Goal: Information Seeking & Learning: Find specific page/section

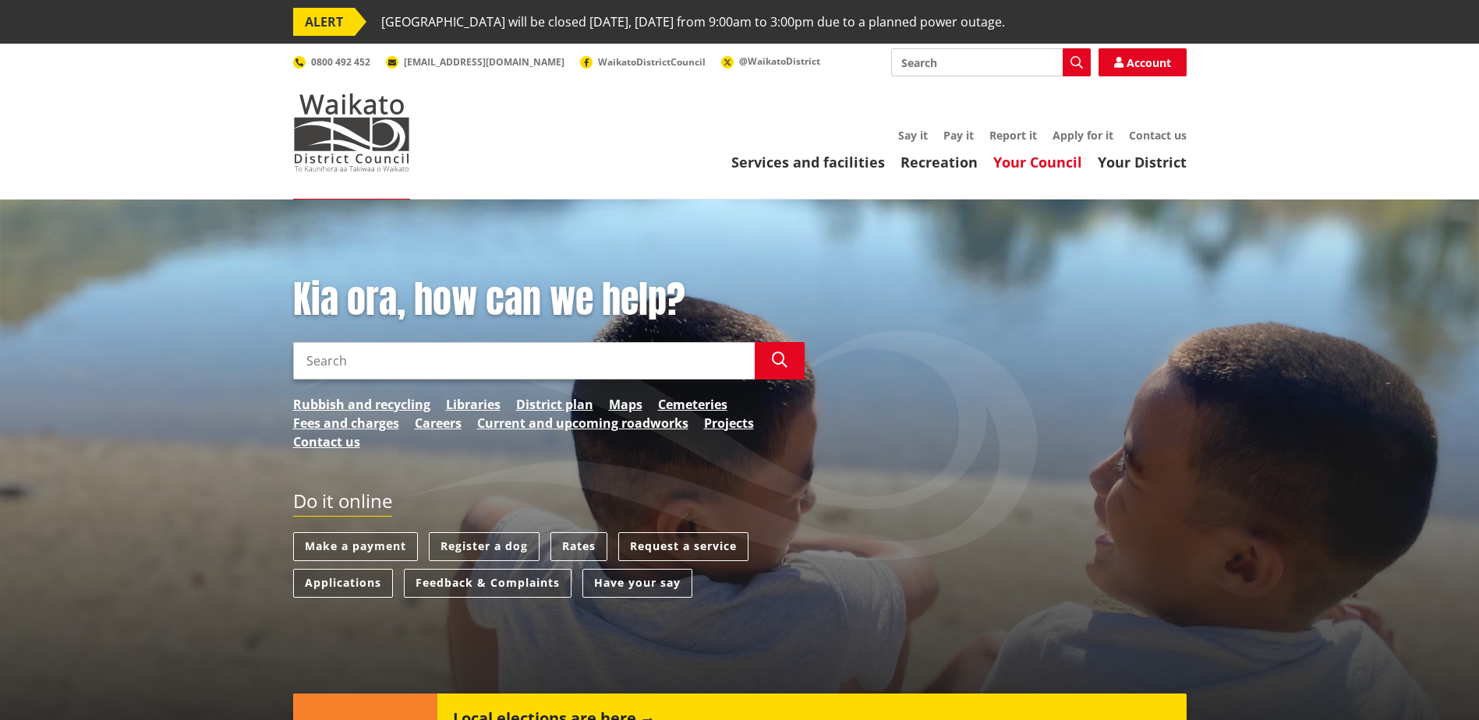
click at [1024, 157] on link "Your Council" at bounding box center [1037, 162] width 89 height 19
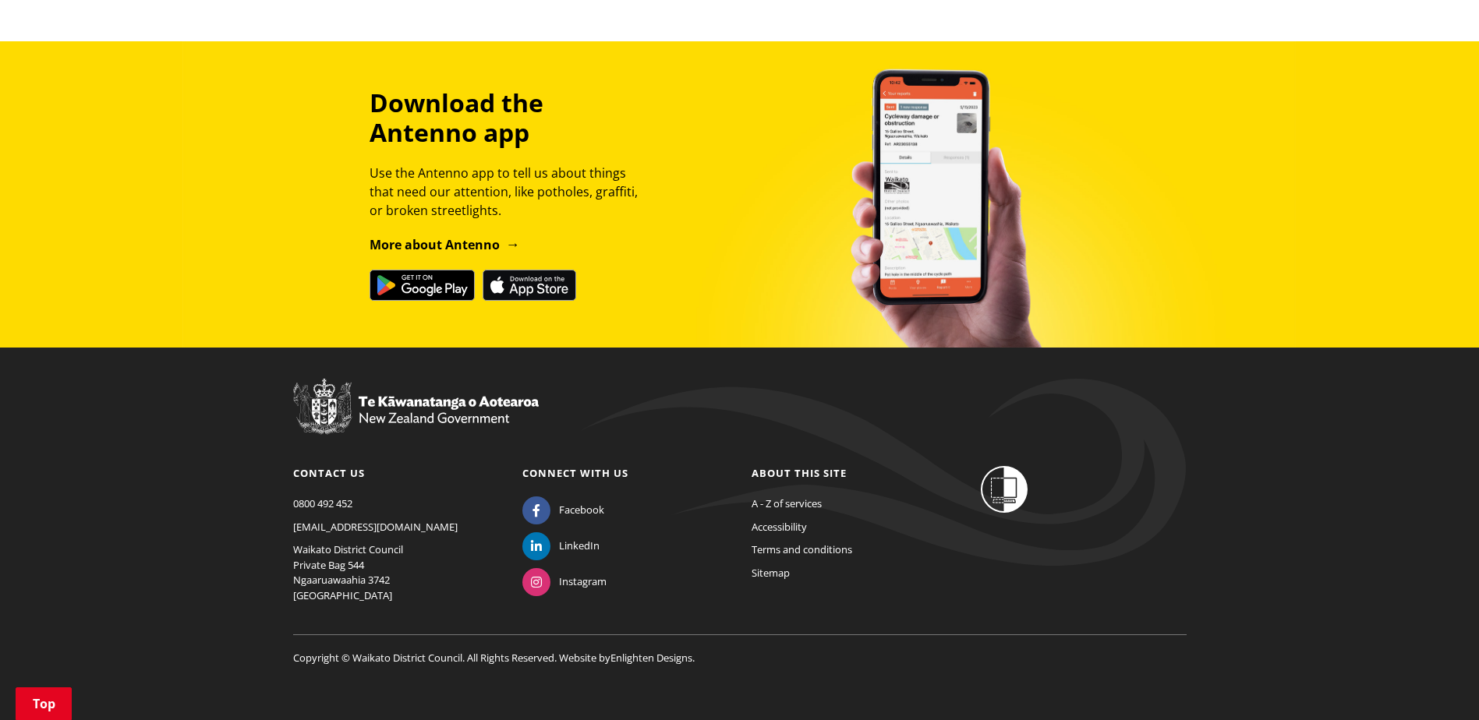
scroll to position [1820, 0]
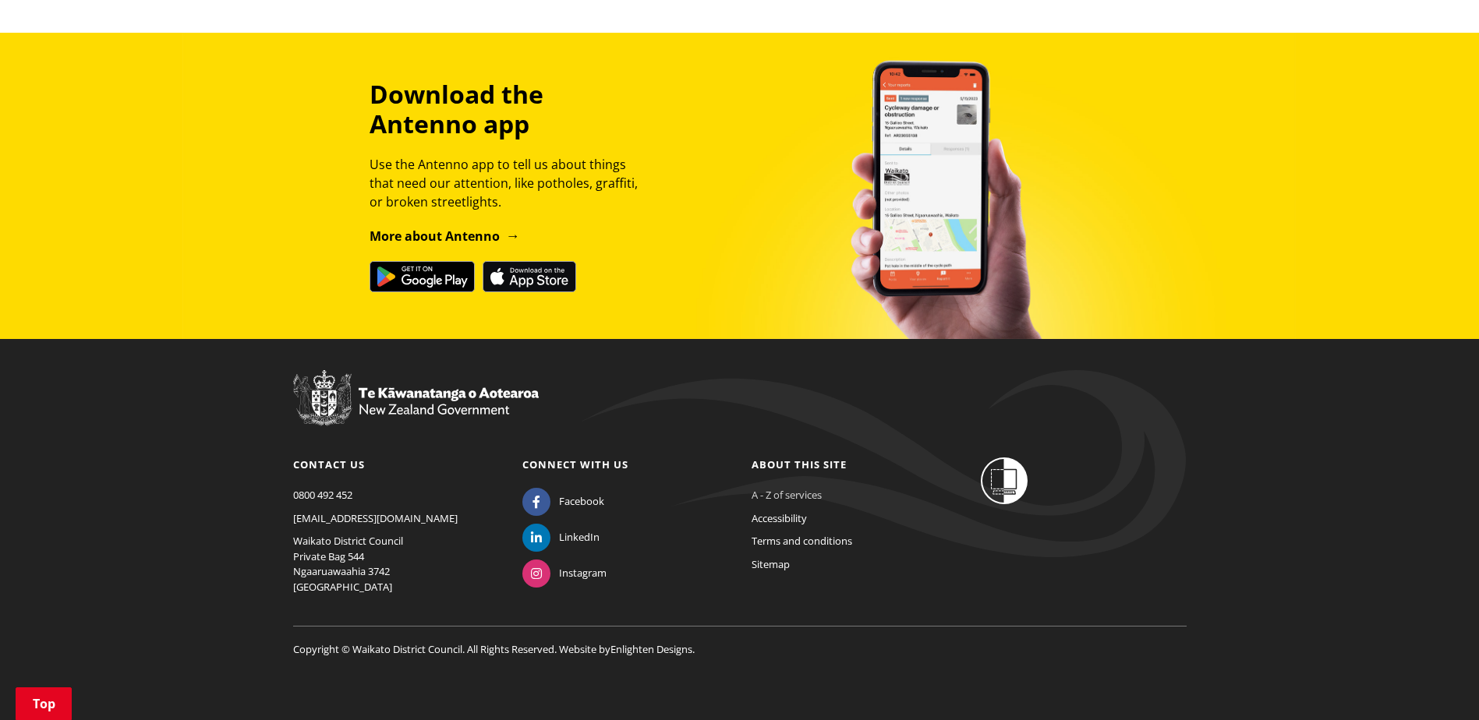
click at [770, 490] on link "A - Z of services" at bounding box center [786, 495] width 70 height 14
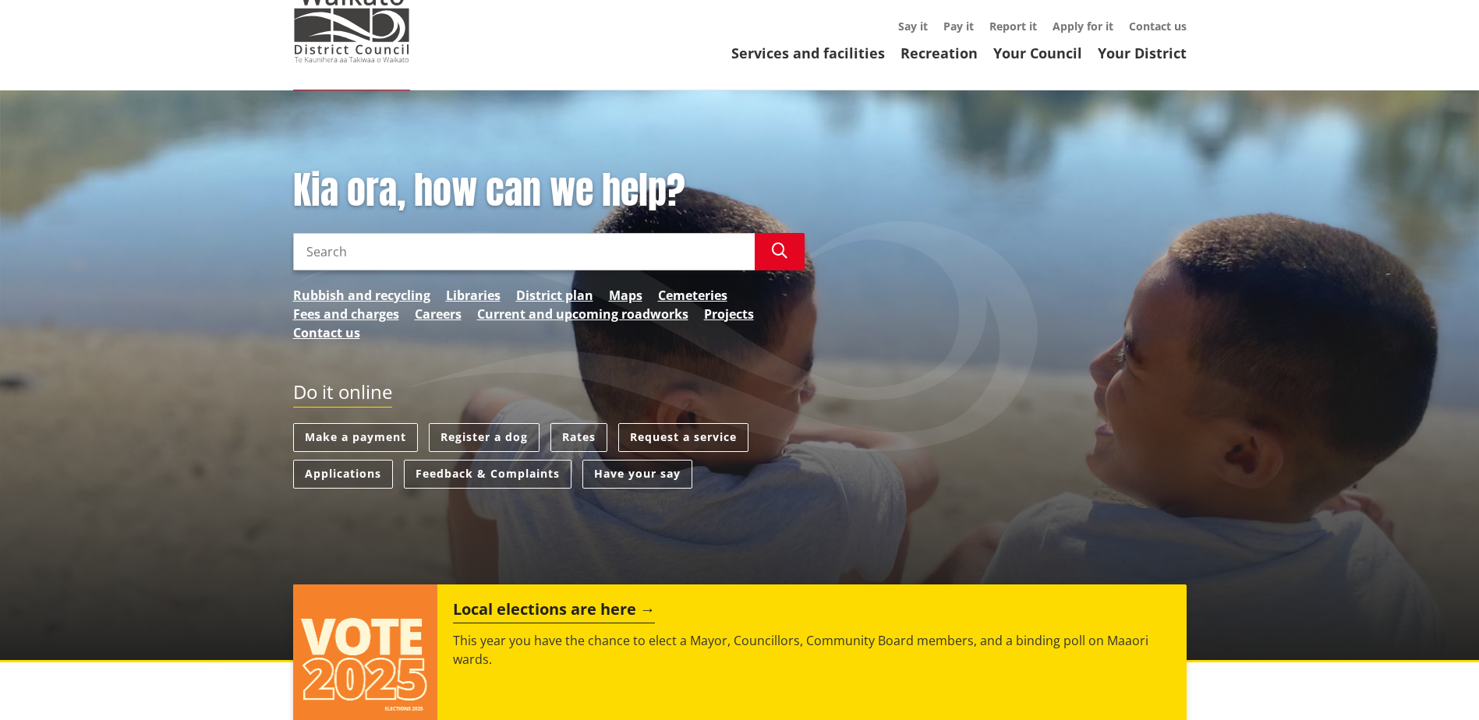
scroll to position [105, 0]
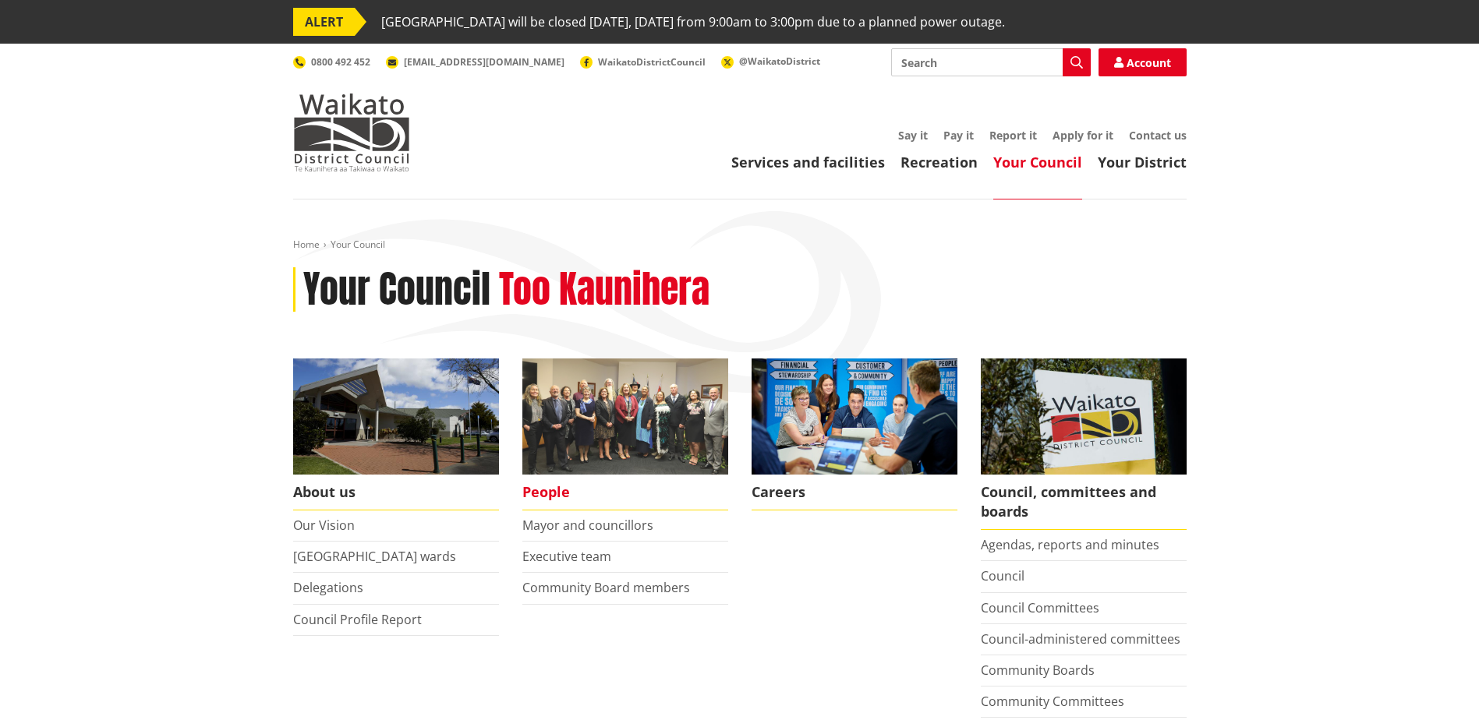
click at [558, 487] on span "People" at bounding box center [625, 493] width 206 height 36
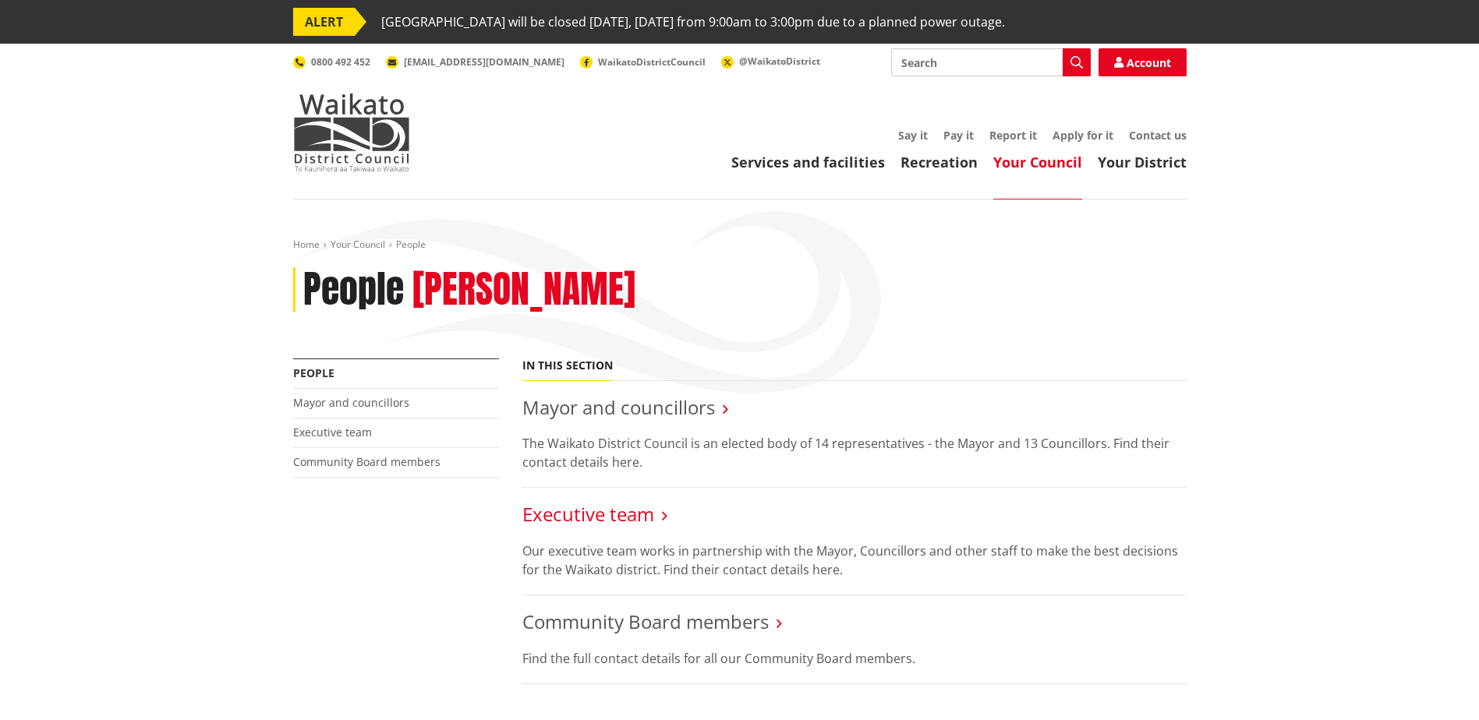
click at [590, 516] on link "Executive team" at bounding box center [588, 514] width 132 height 26
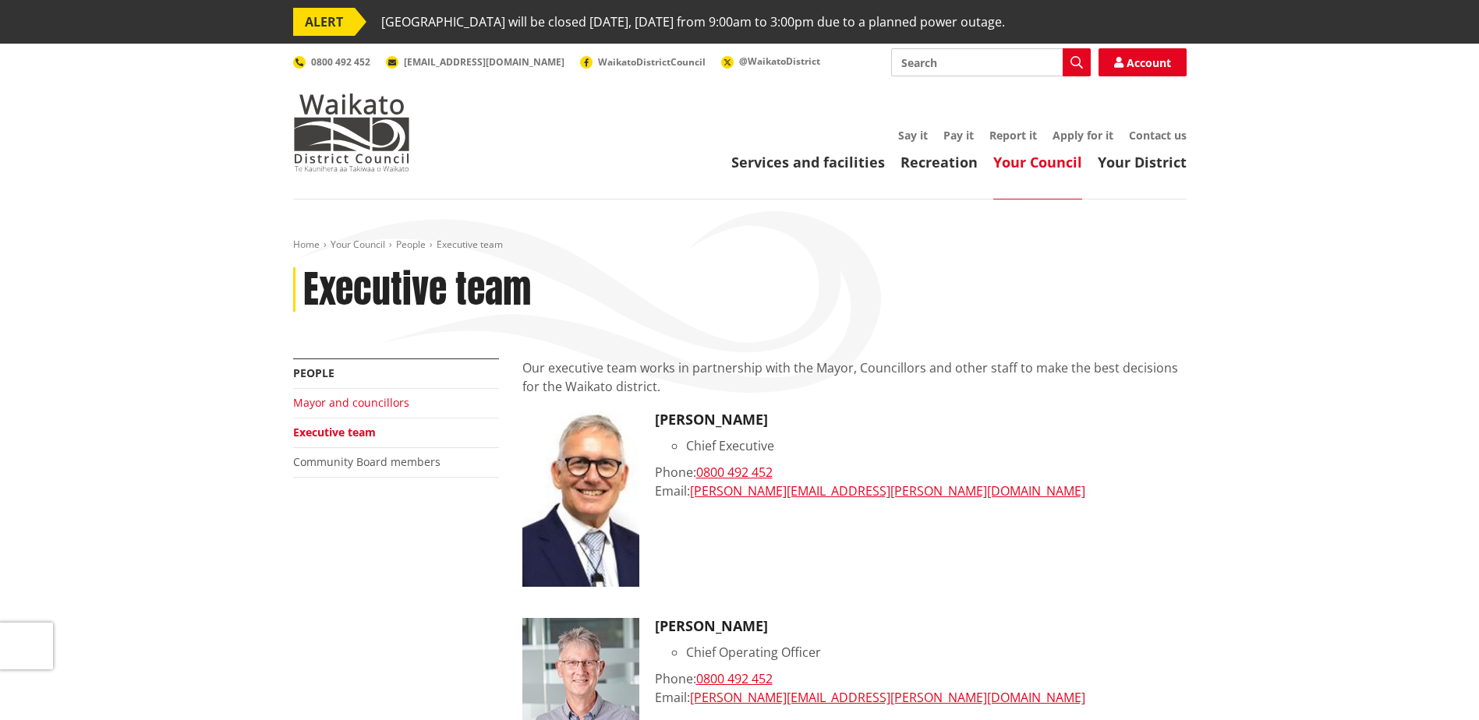
click at [320, 405] on link "Mayor and councillors" at bounding box center [351, 402] width 116 height 15
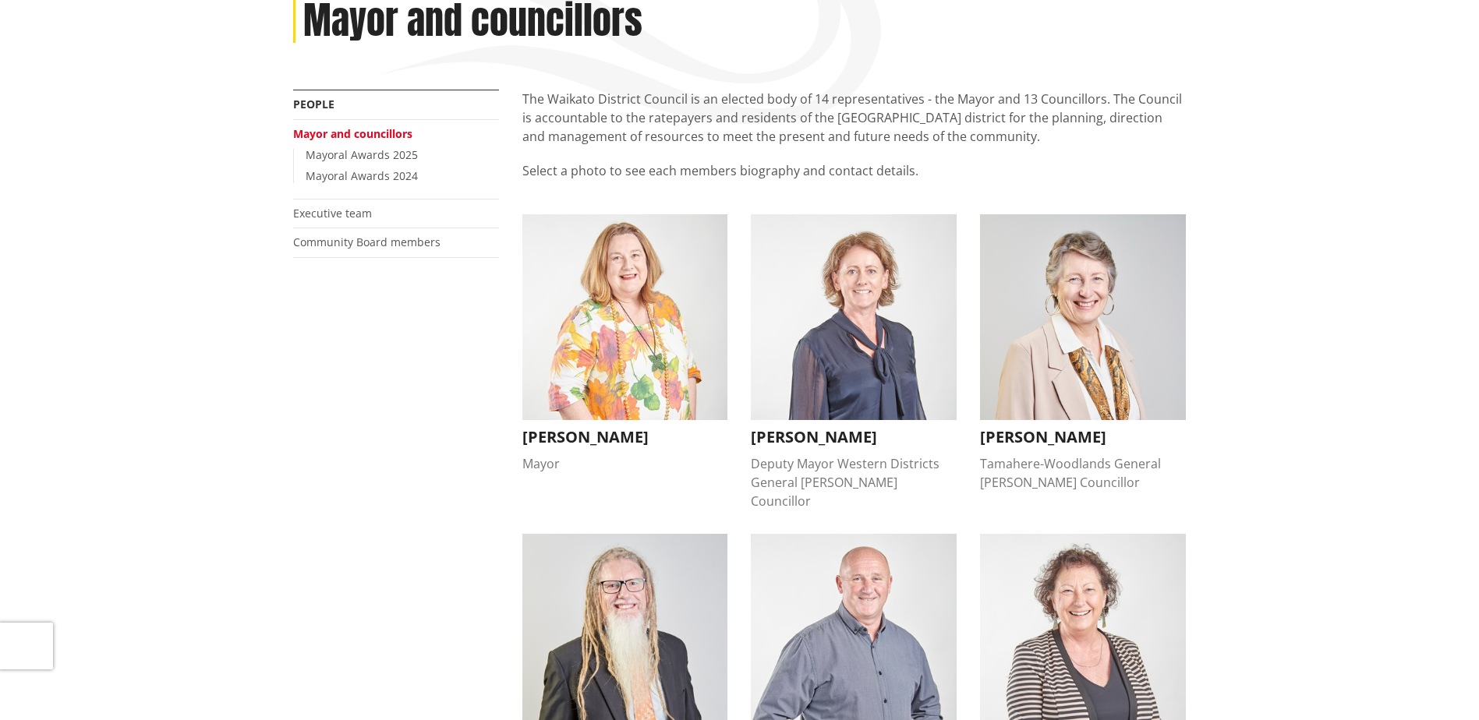
scroll to position [78, 0]
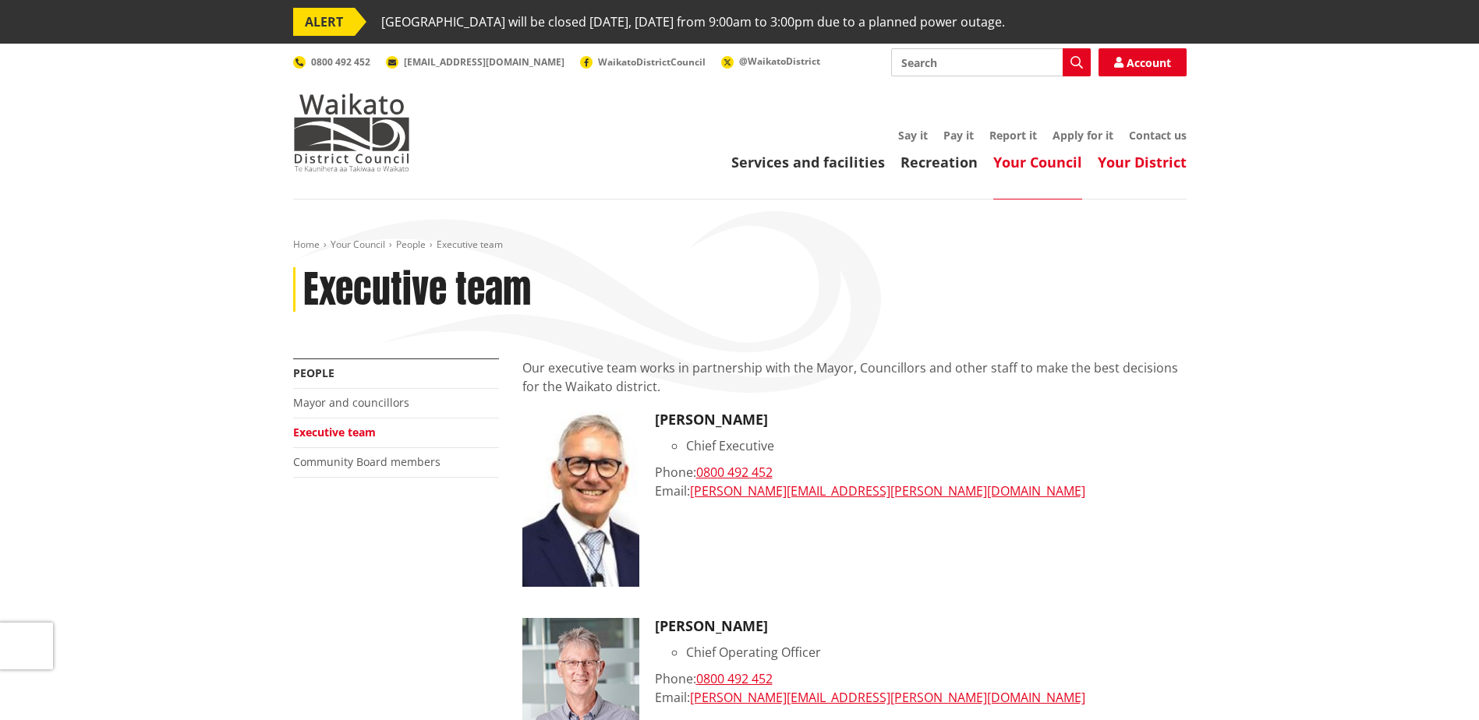
click at [1133, 163] on link "Your District" at bounding box center [1142, 162] width 89 height 19
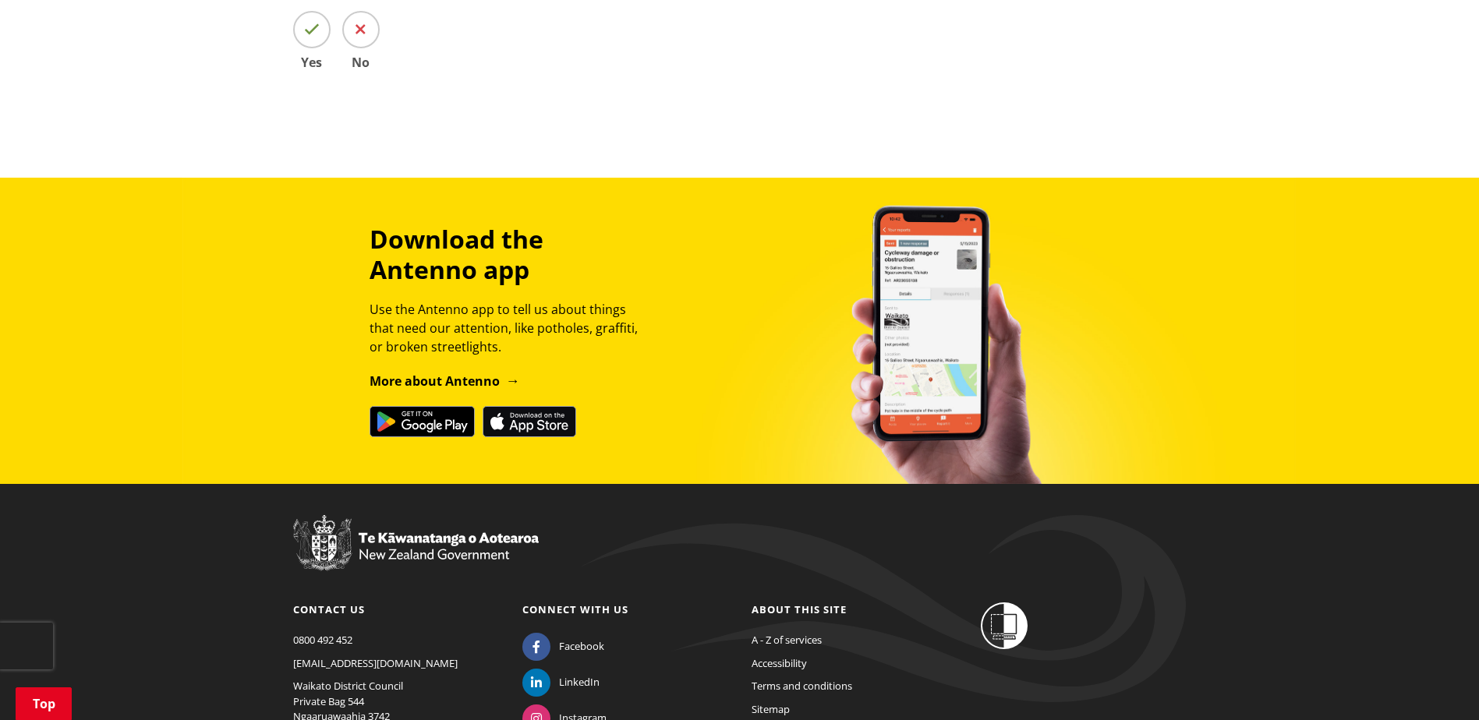
scroll to position [1002, 0]
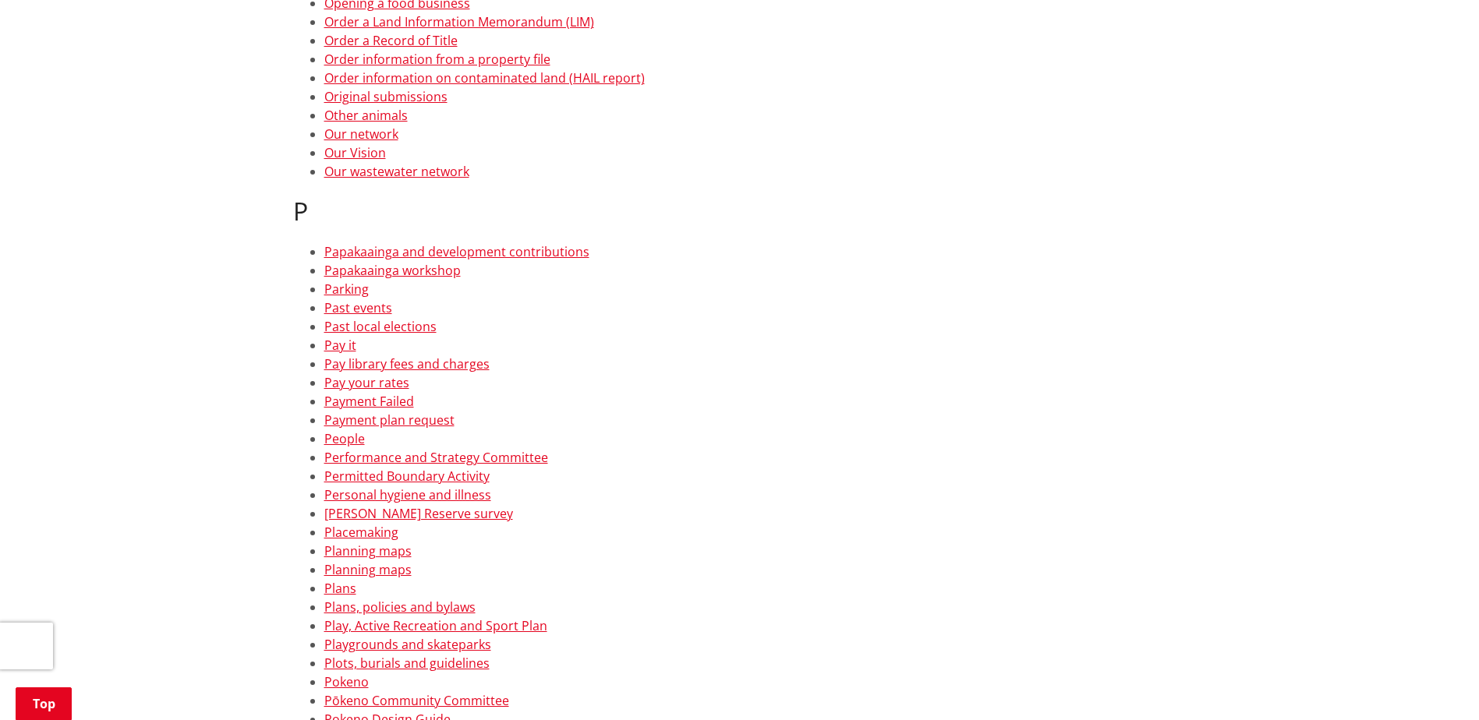
scroll to position [7250, 0]
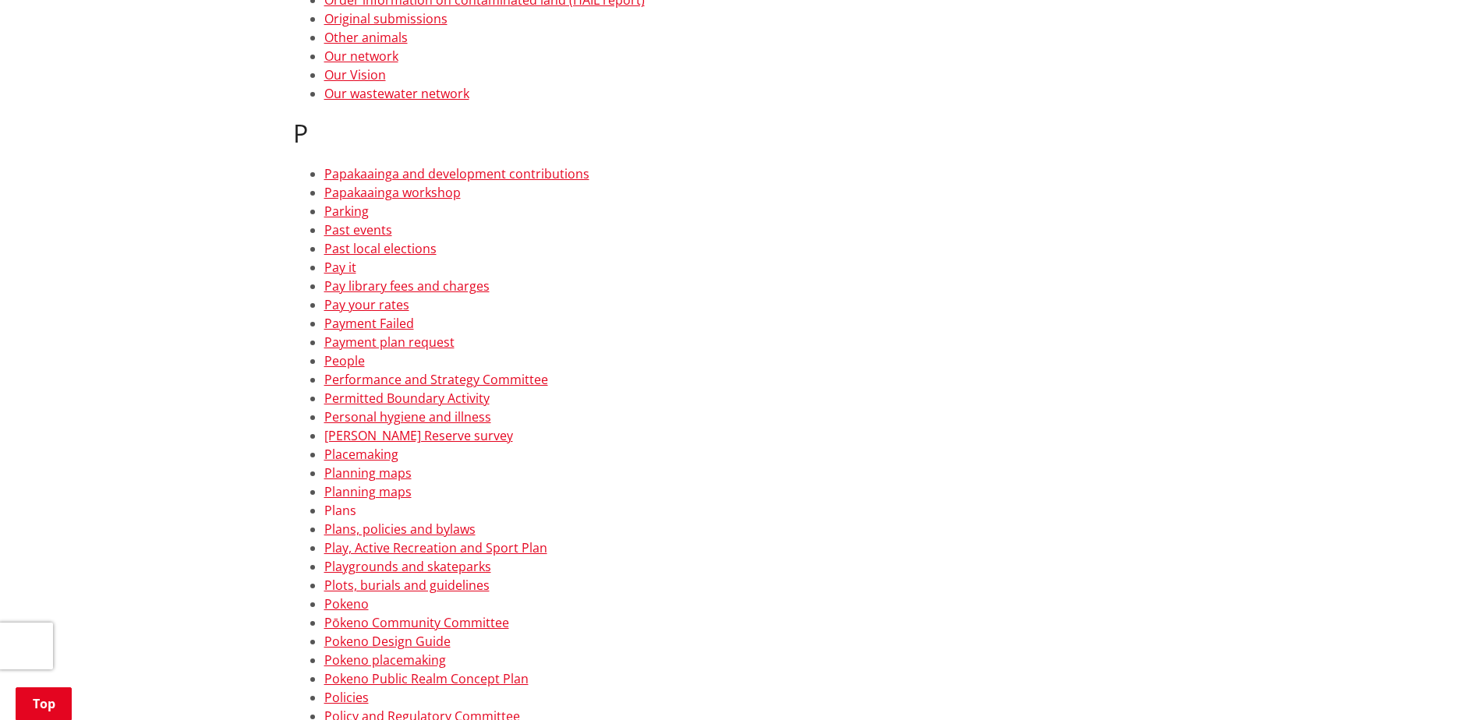
click at [334, 512] on link "Plans" at bounding box center [340, 510] width 32 height 17
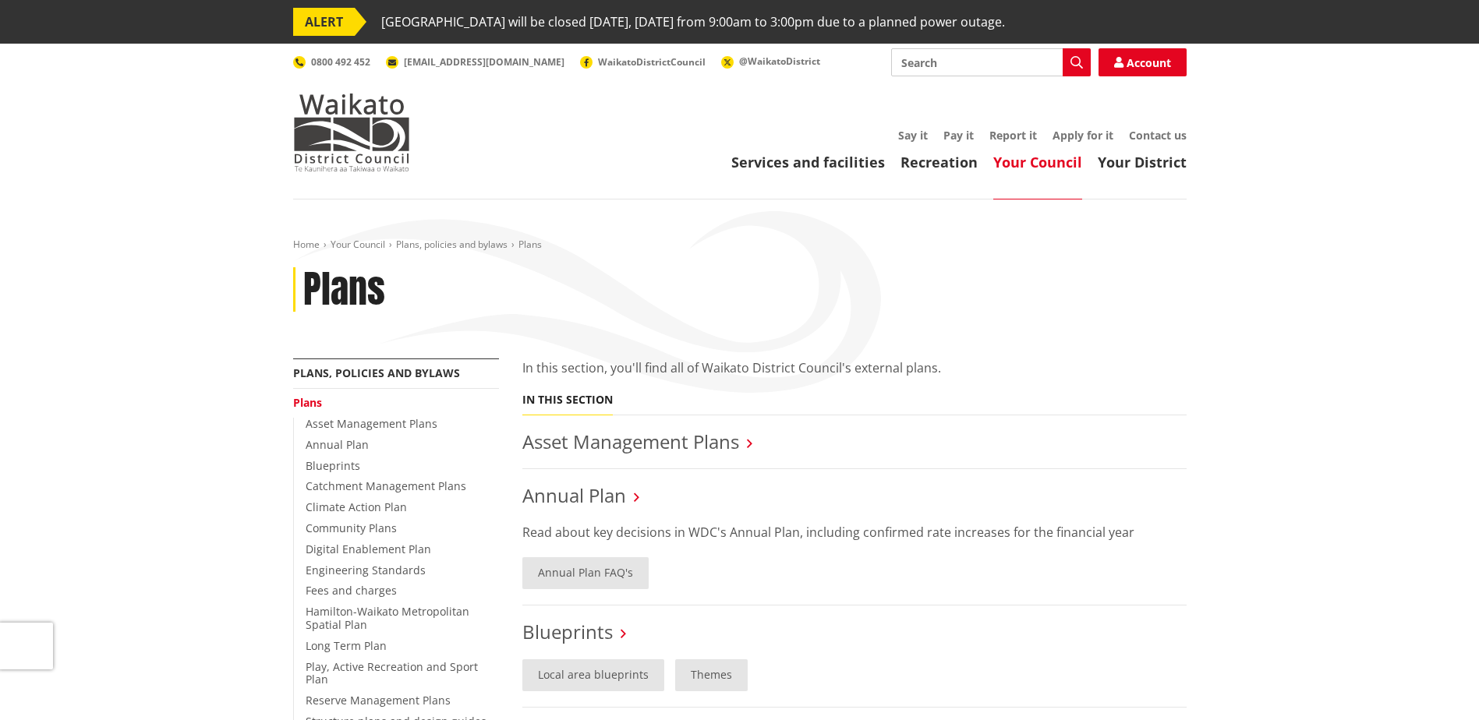
click at [973, 59] on input "Search" at bounding box center [991, 62] width 200 height 28
type input "building consents"
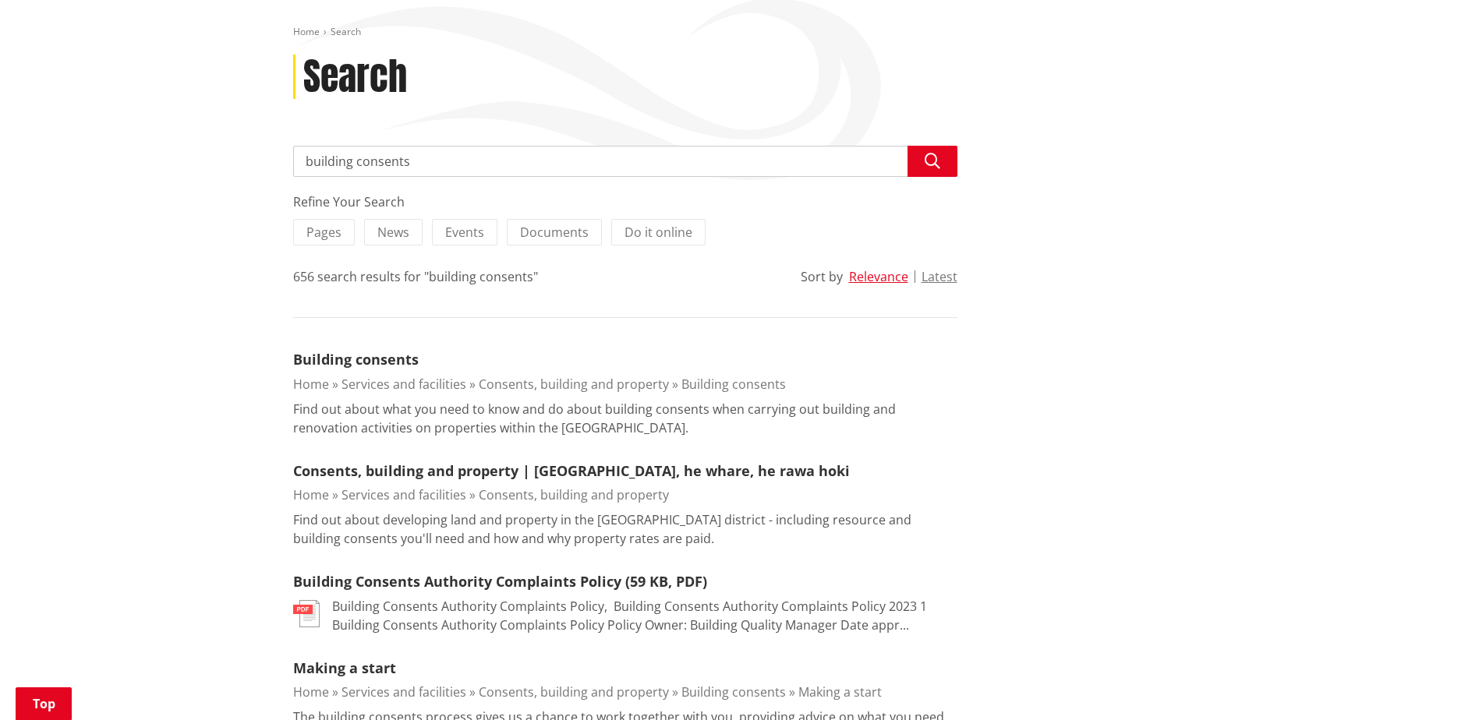
scroll to position [234, 0]
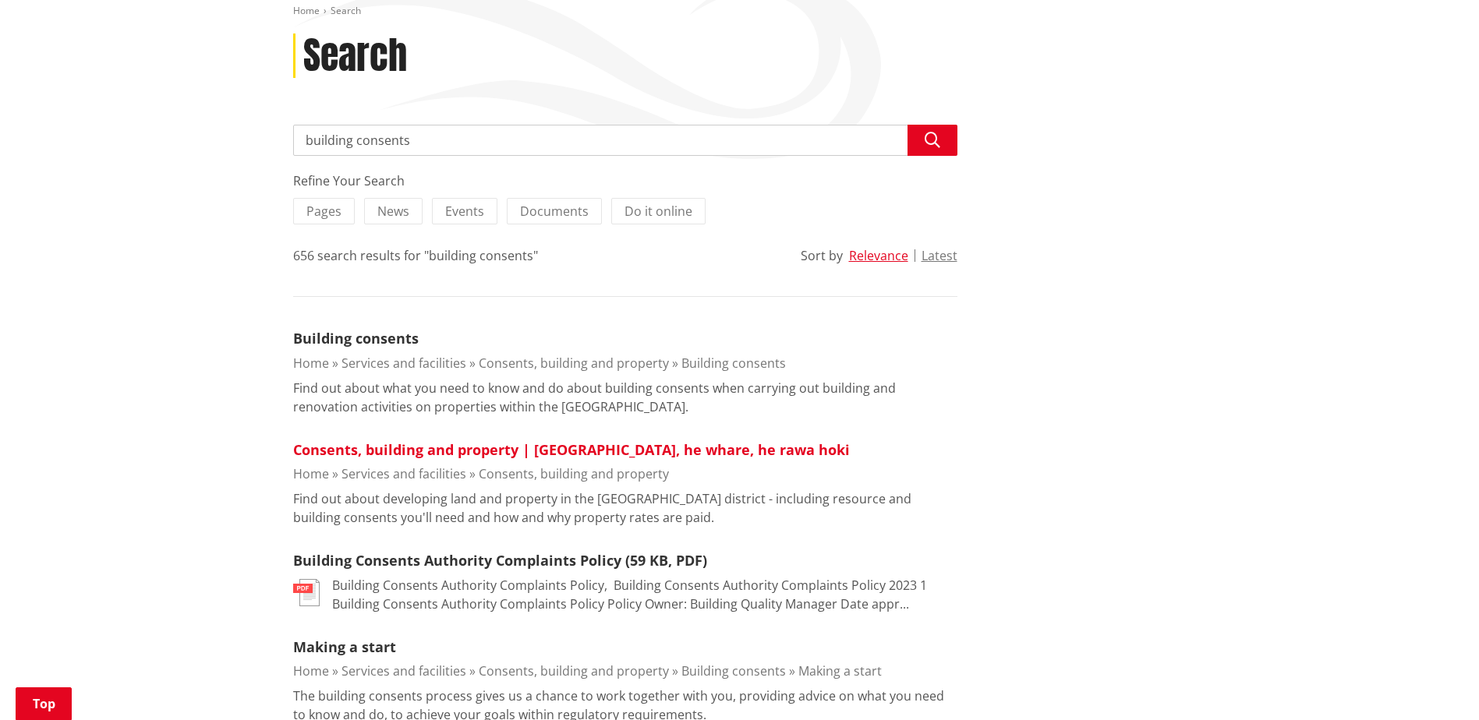
click at [395, 451] on link "Consents, building and property | [GEOGRAPHIC_DATA], he whare, he rawa hoki" at bounding box center [571, 449] width 557 height 19
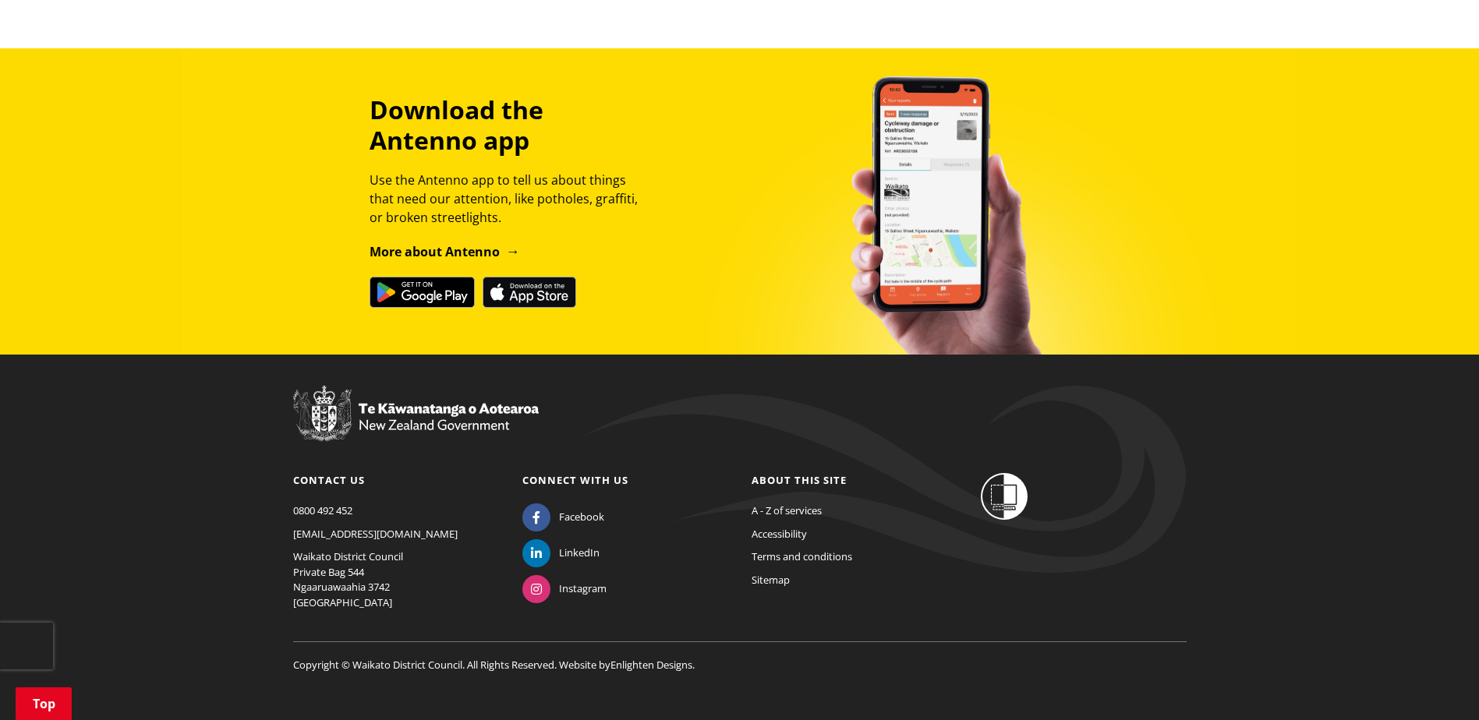
scroll to position [2035, 0]
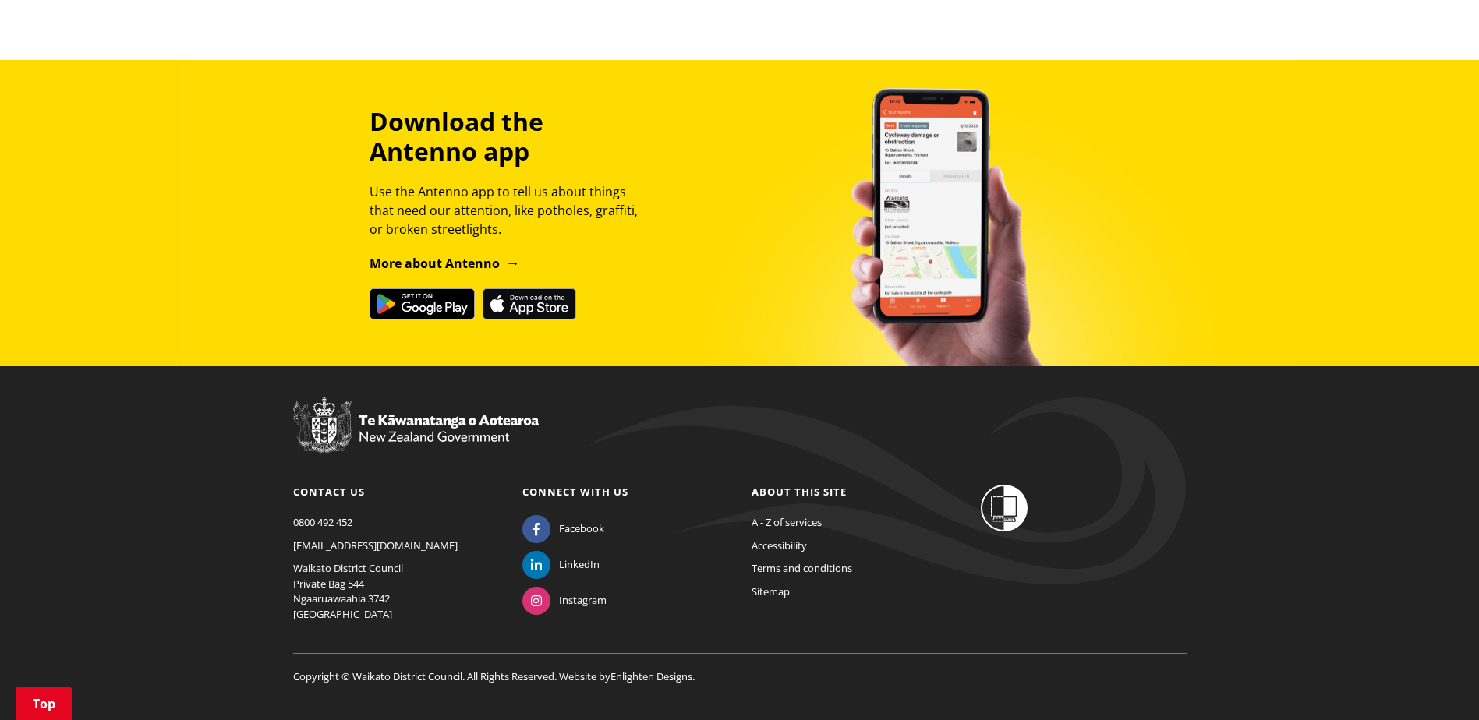
scroll to position [1820, 0]
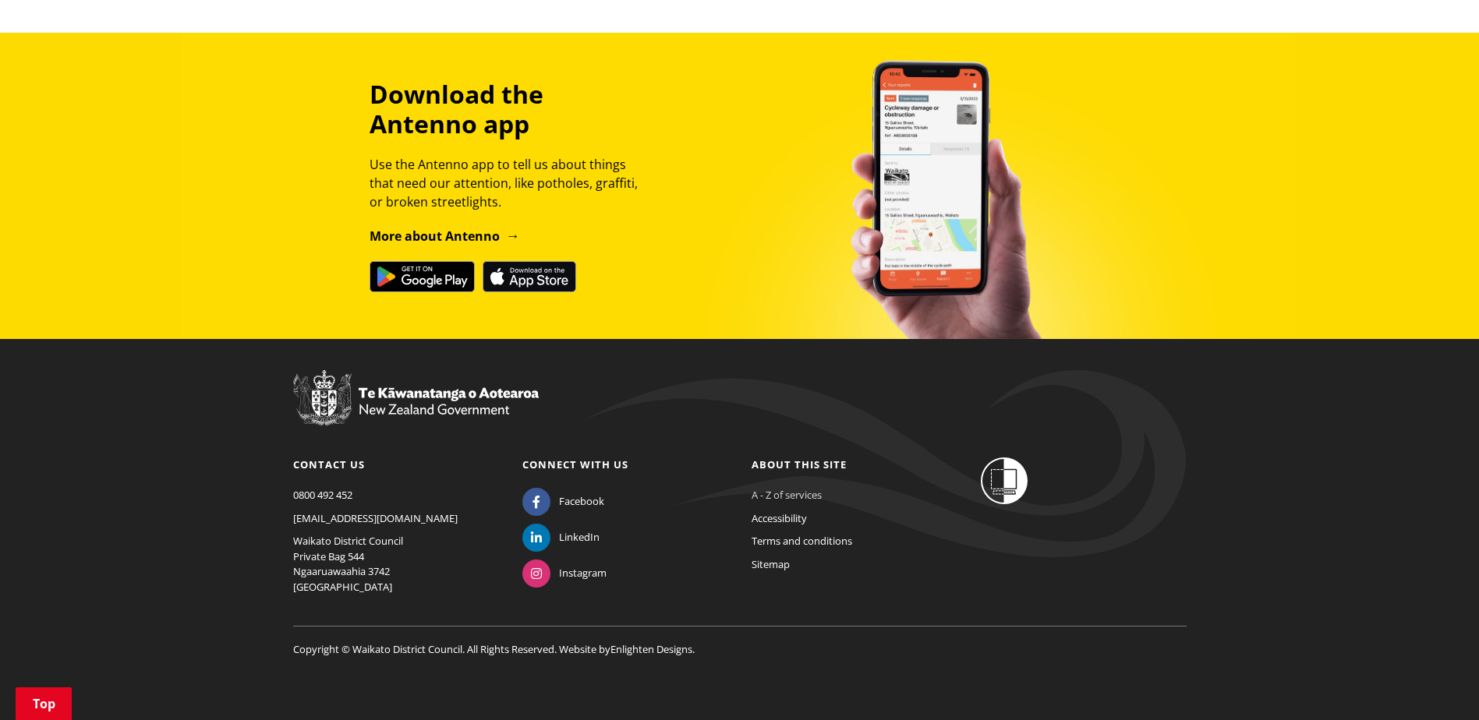
click at [767, 497] on link "A - Z of services" at bounding box center [786, 495] width 70 height 14
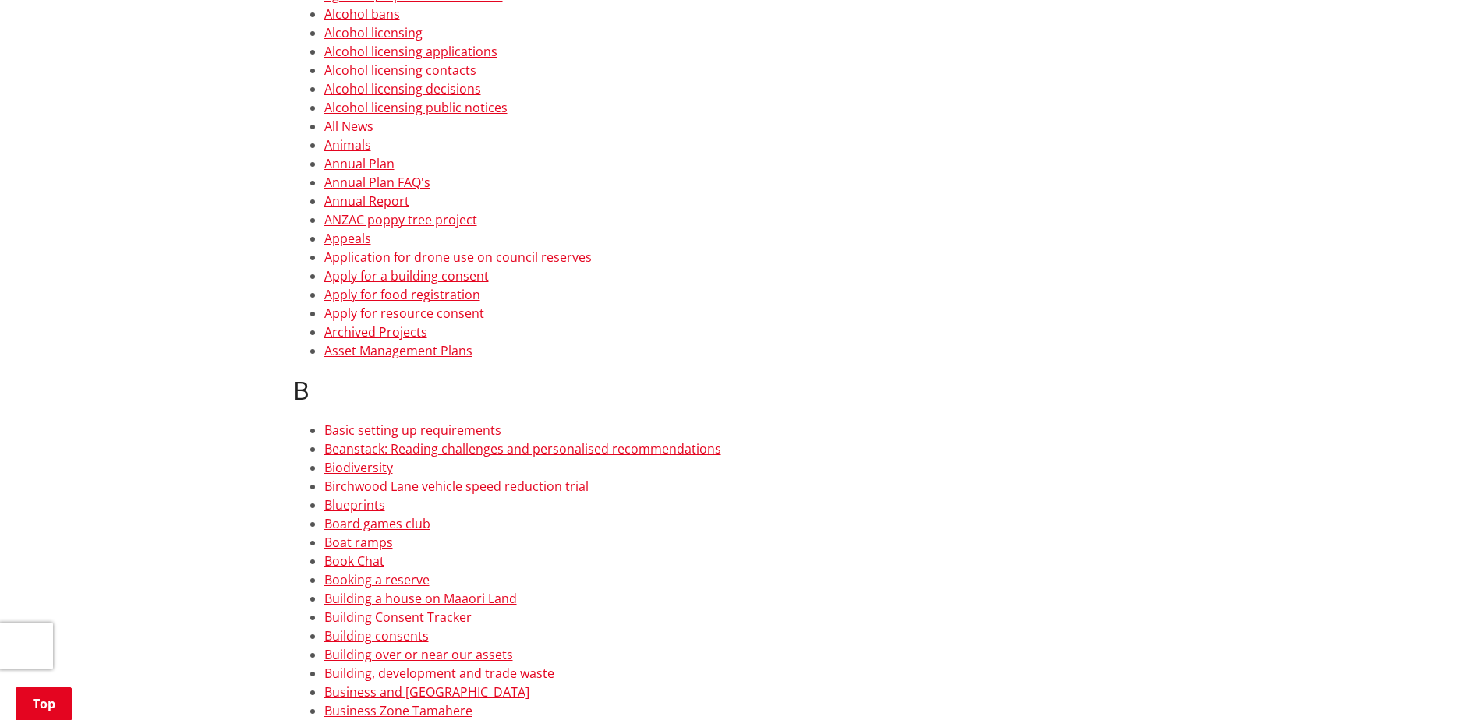
scroll to position [702, 0]
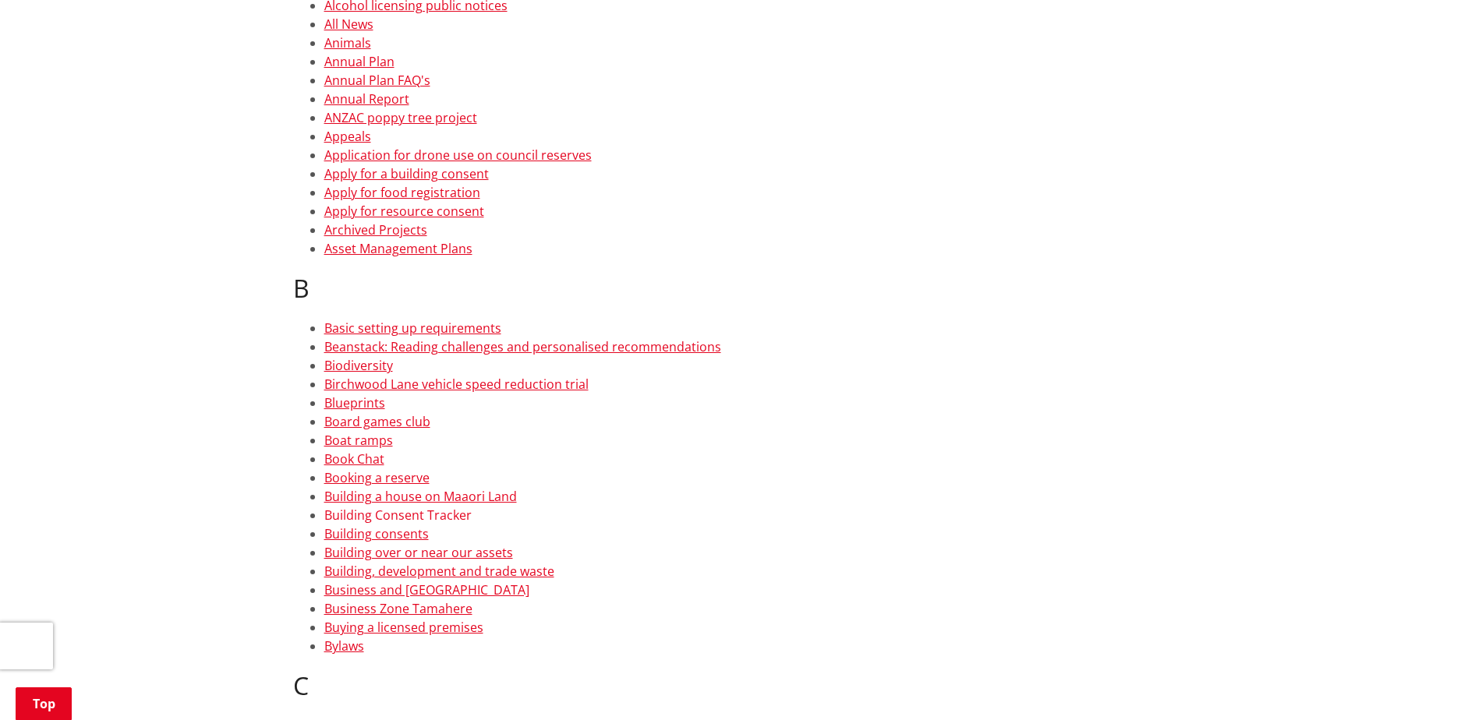
click at [369, 514] on link "Building Consent Tracker" at bounding box center [397, 515] width 147 height 17
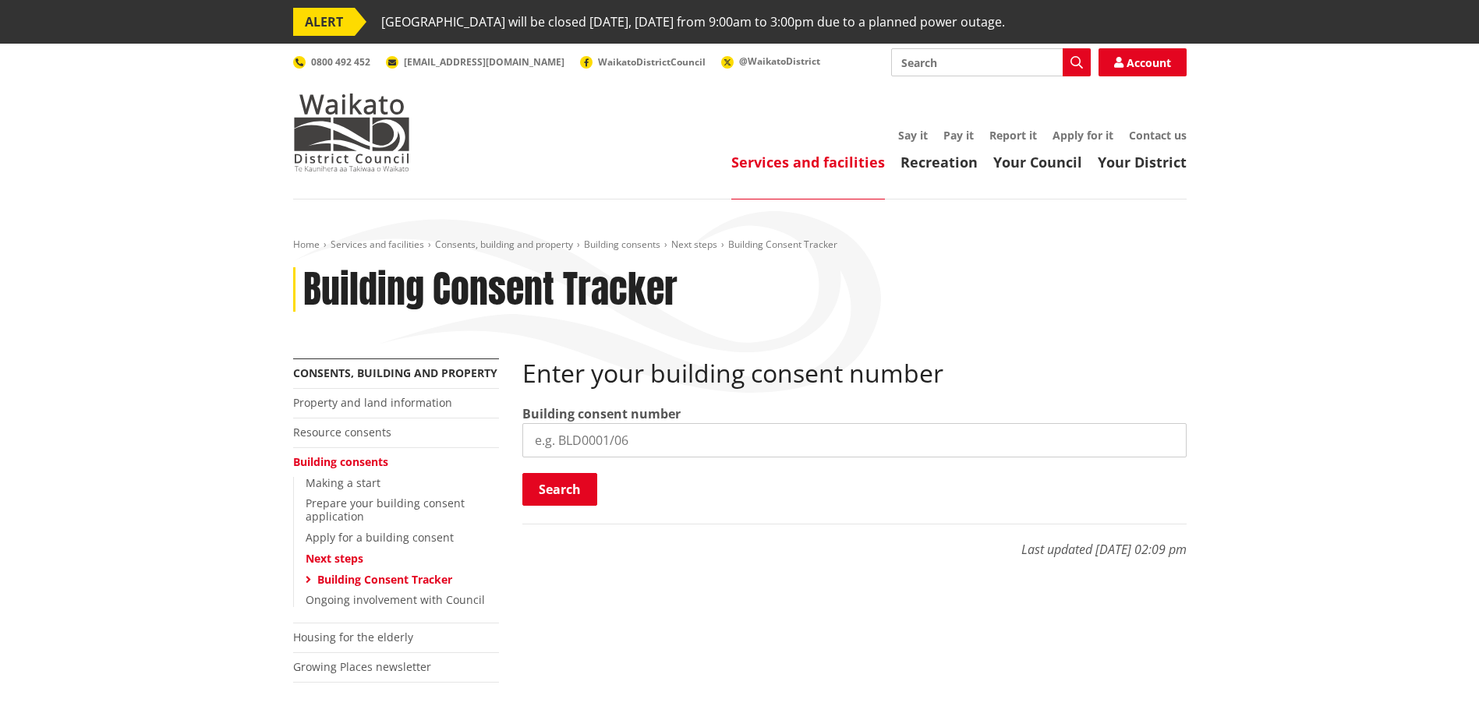
scroll to position [78, 0]
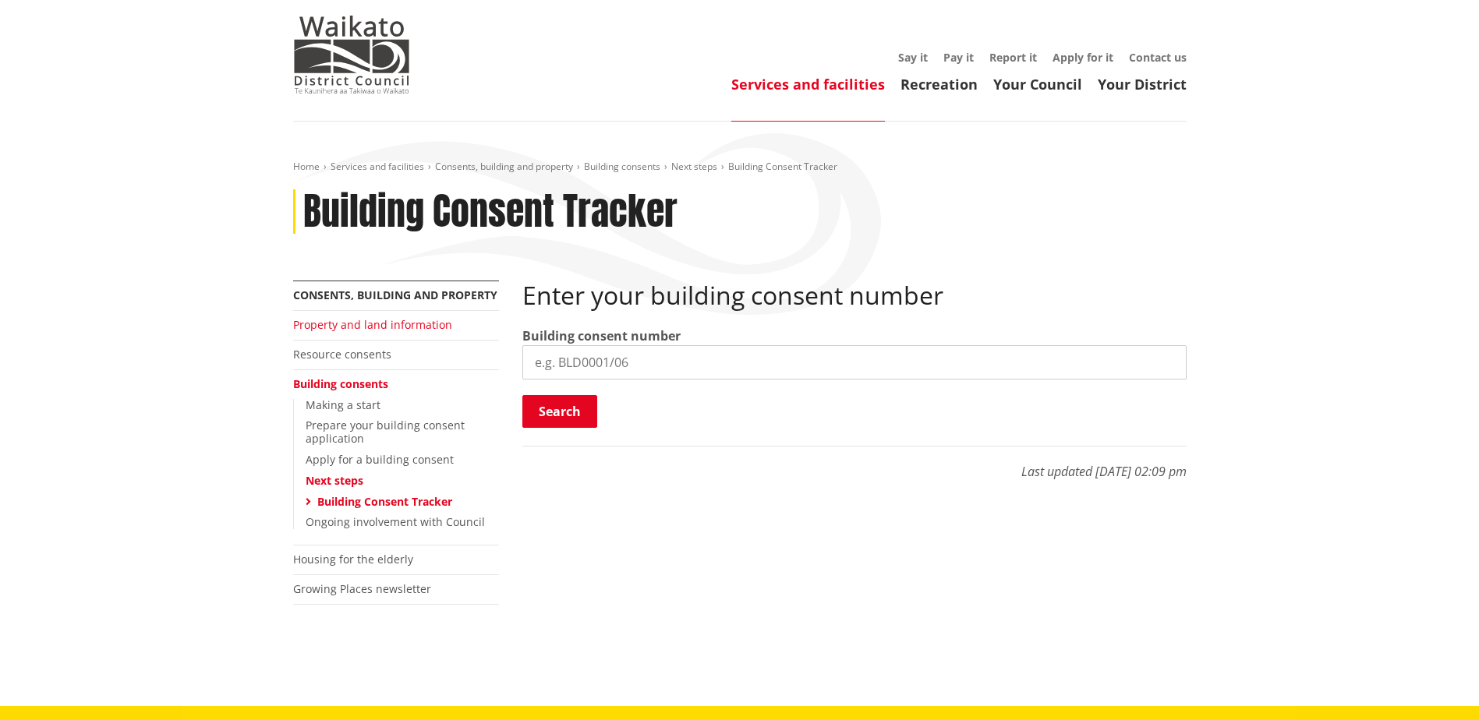
click at [351, 320] on link "Property and land information" at bounding box center [372, 324] width 159 height 15
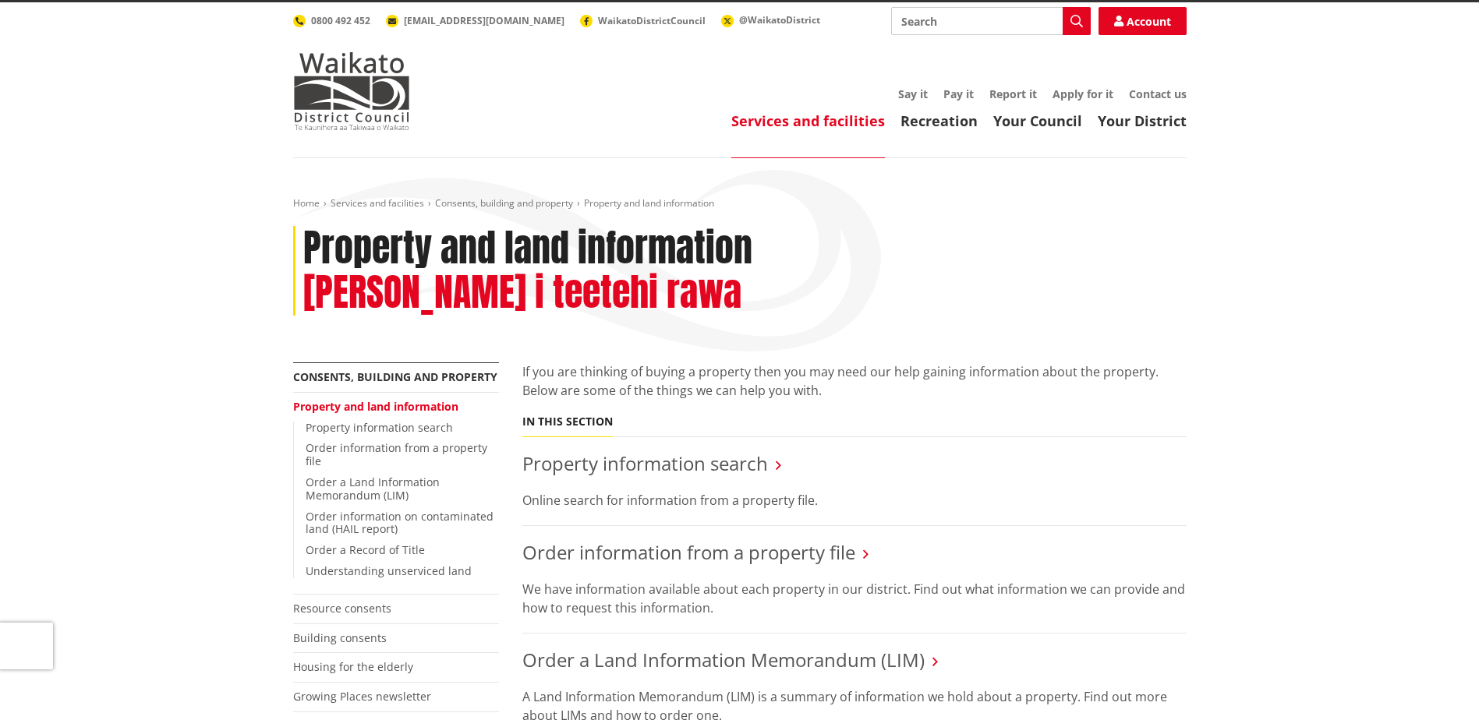
scroll to position [78, 0]
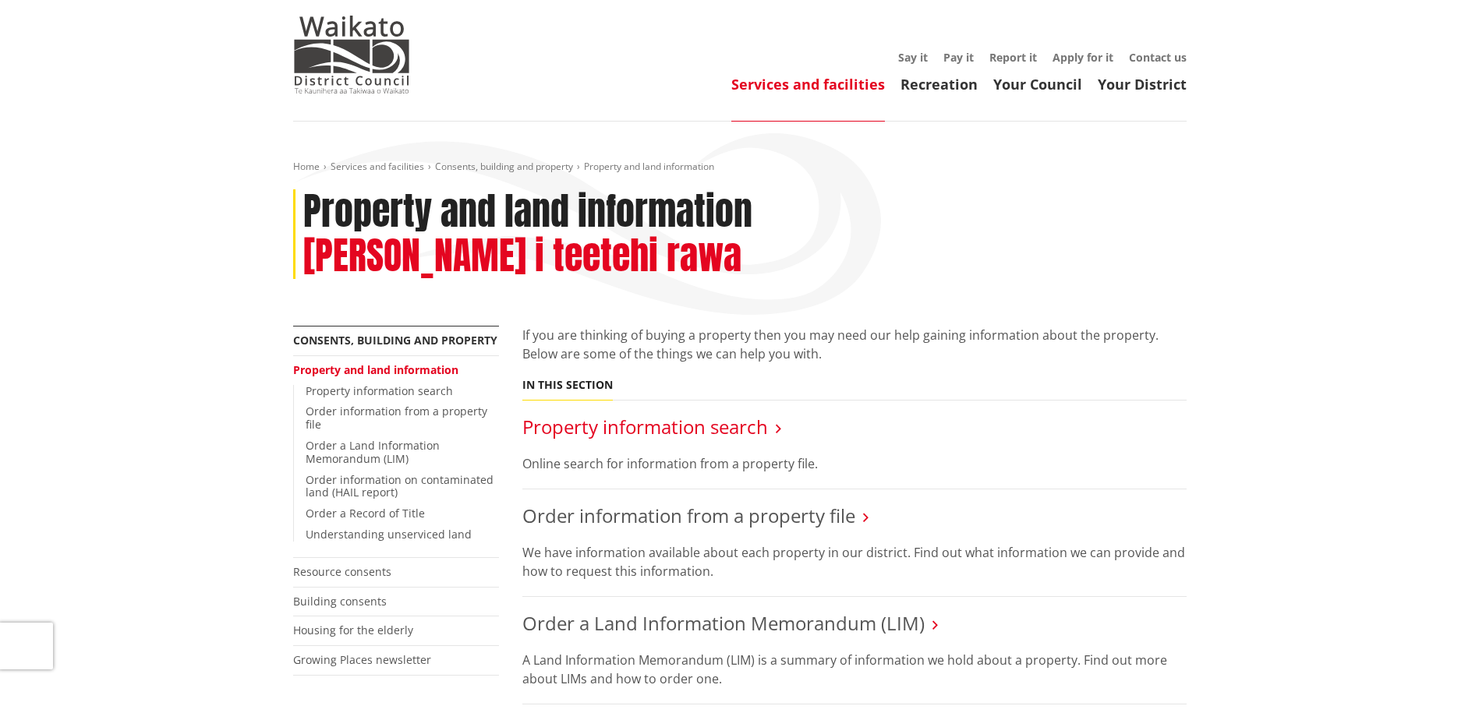
click at [699, 414] on link "Property information search" at bounding box center [645, 427] width 246 height 26
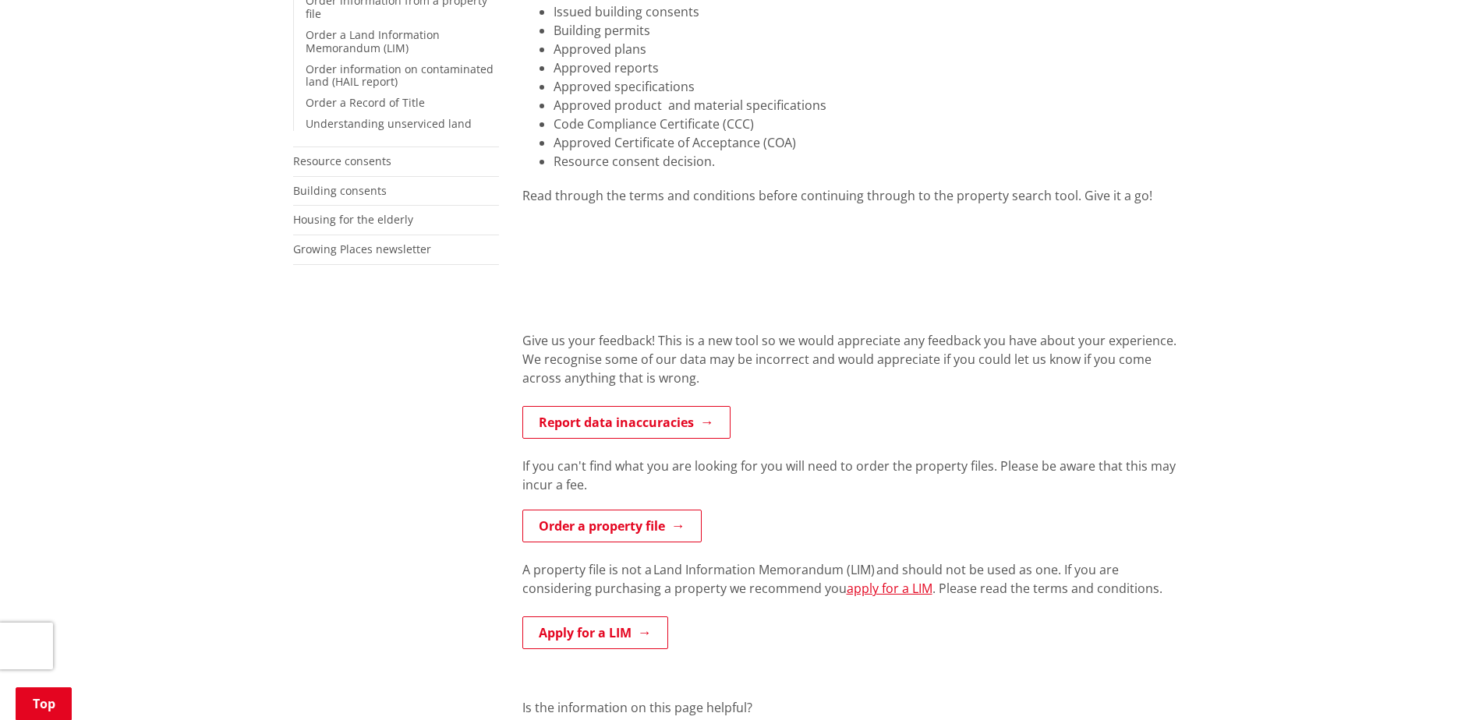
scroll to position [468, 0]
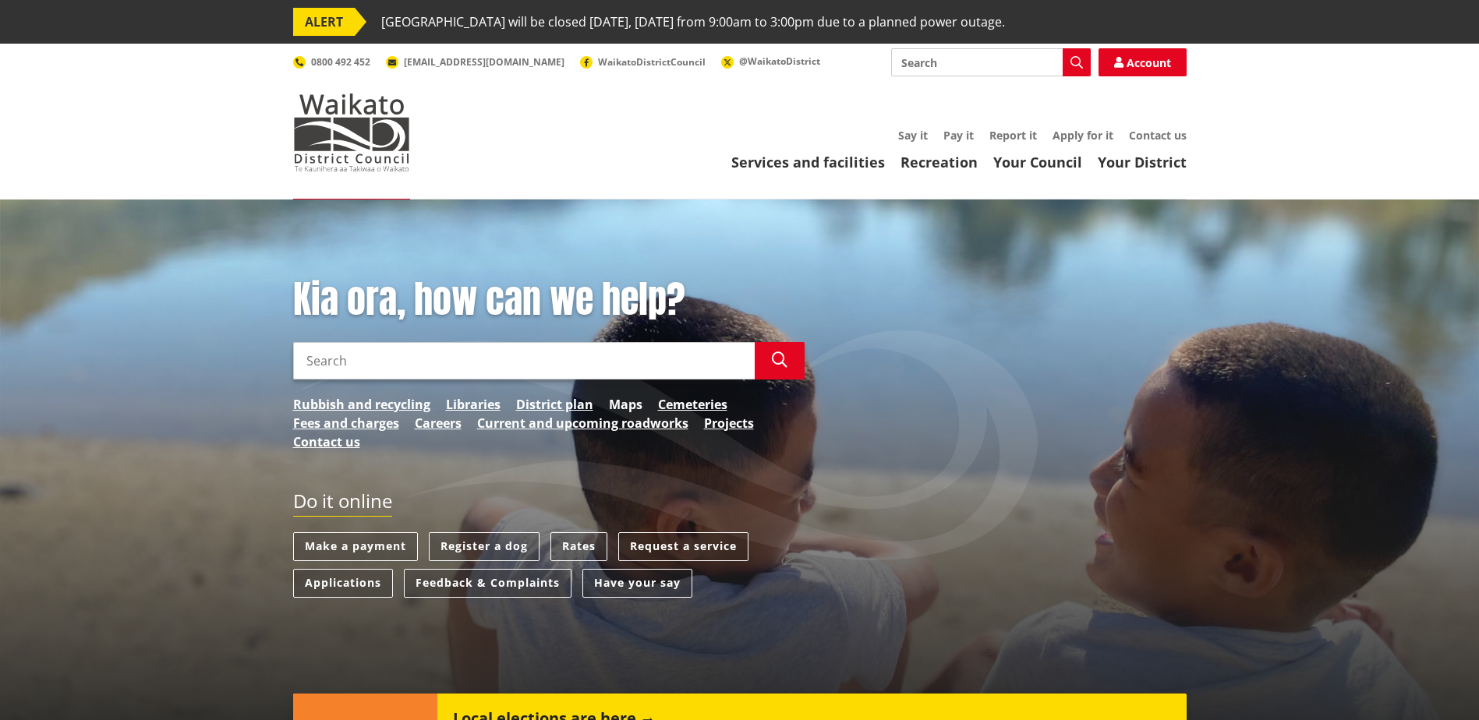
click at [634, 403] on link "Maps" at bounding box center [626, 404] width 34 height 19
click at [396, 355] on input "Search" at bounding box center [523, 360] width 461 height 37
type input "duncan road"
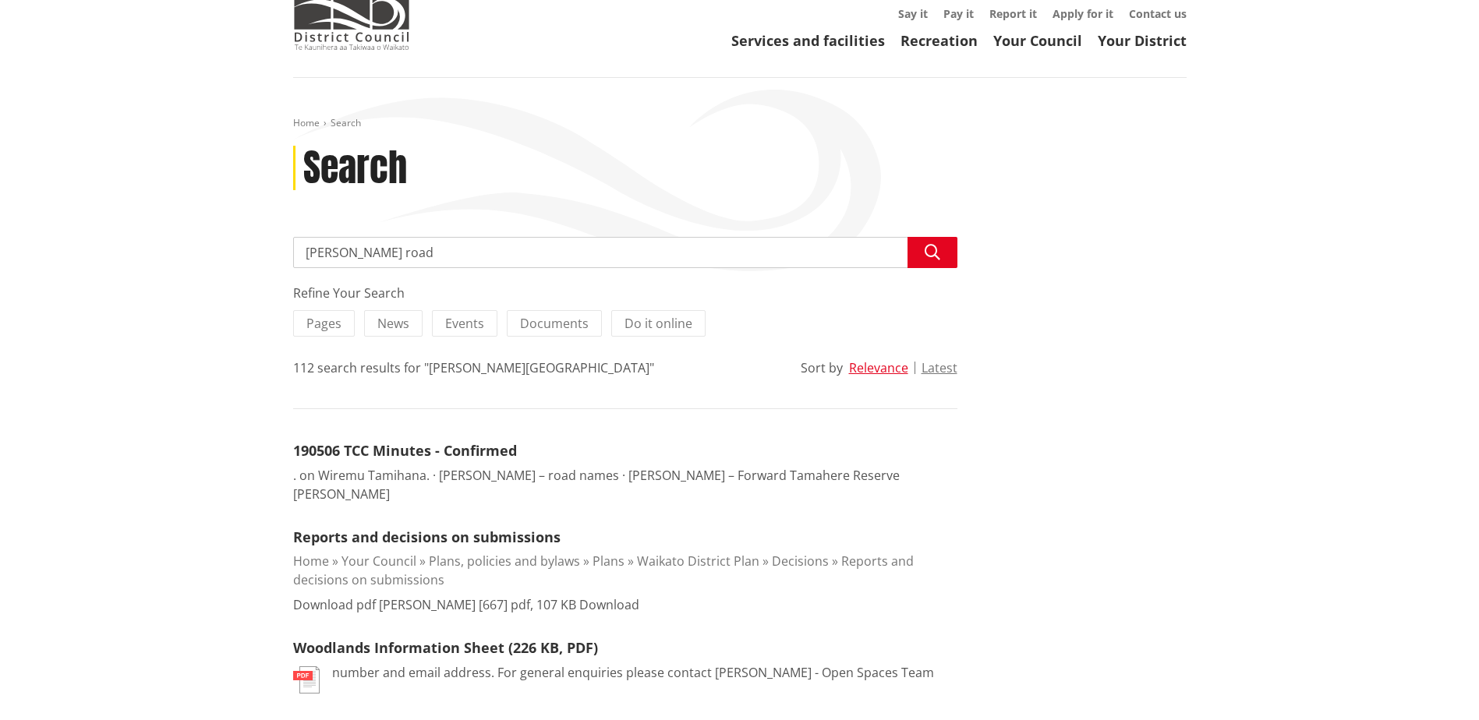
scroll to position [156, 0]
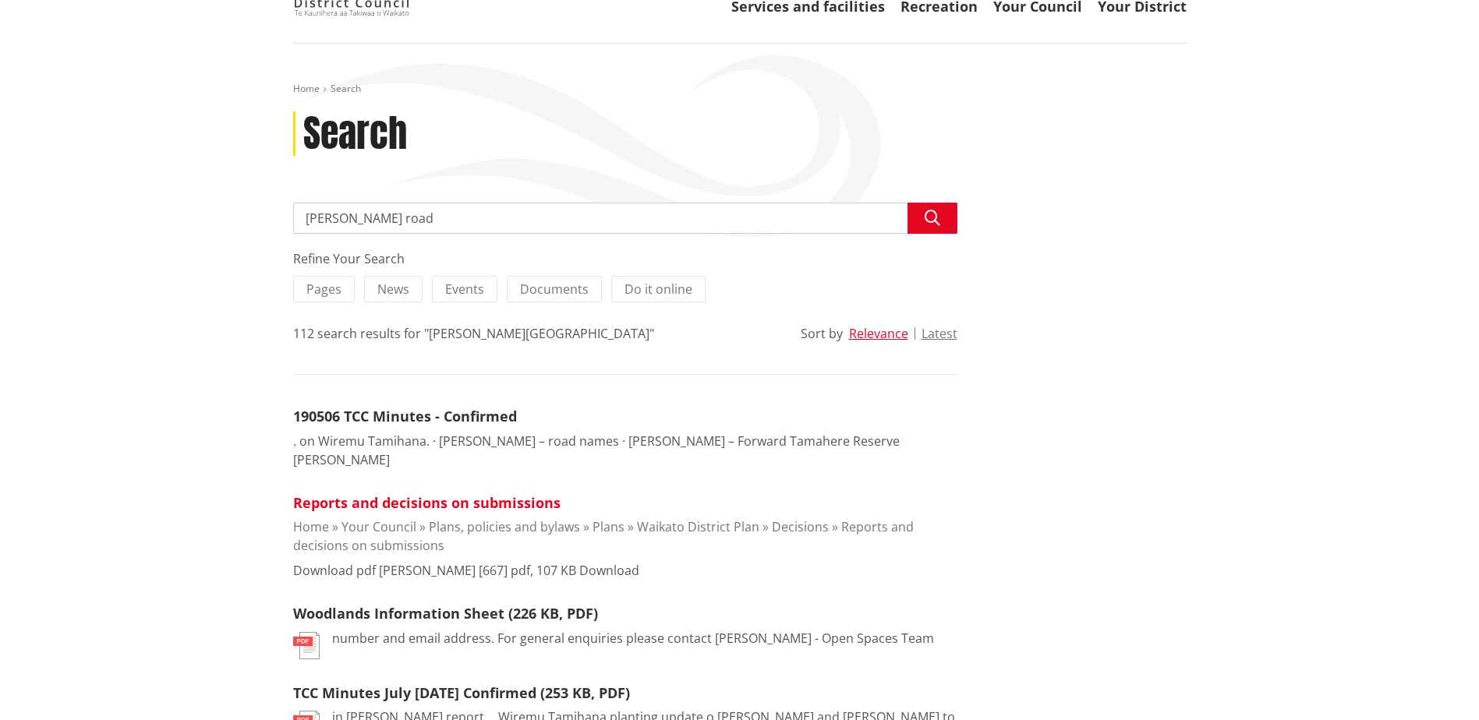
click at [341, 493] on link "Reports and decisions on submissions" at bounding box center [426, 502] width 267 height 19
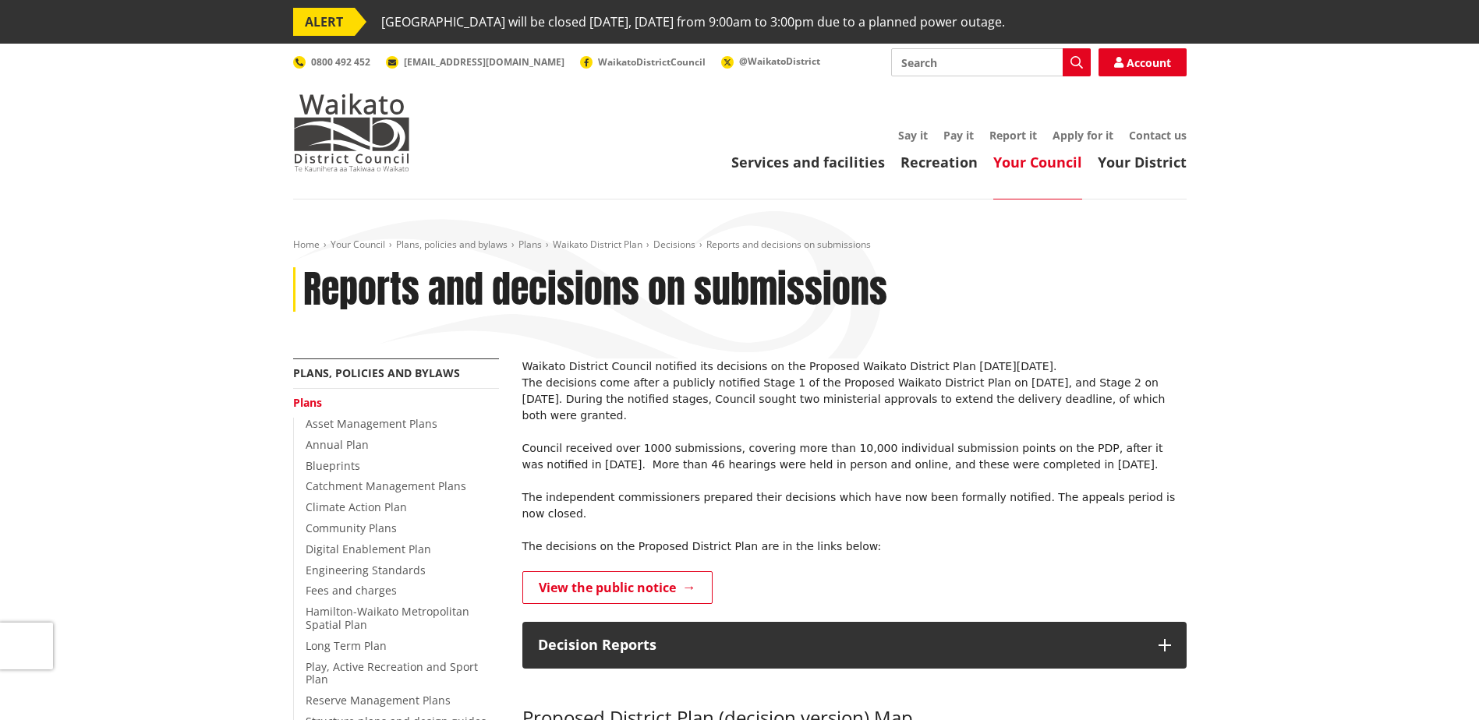
click at [942, 65] on input "Search" at bounding box center [991, 62] width 200 height 28
type input "consent plans"
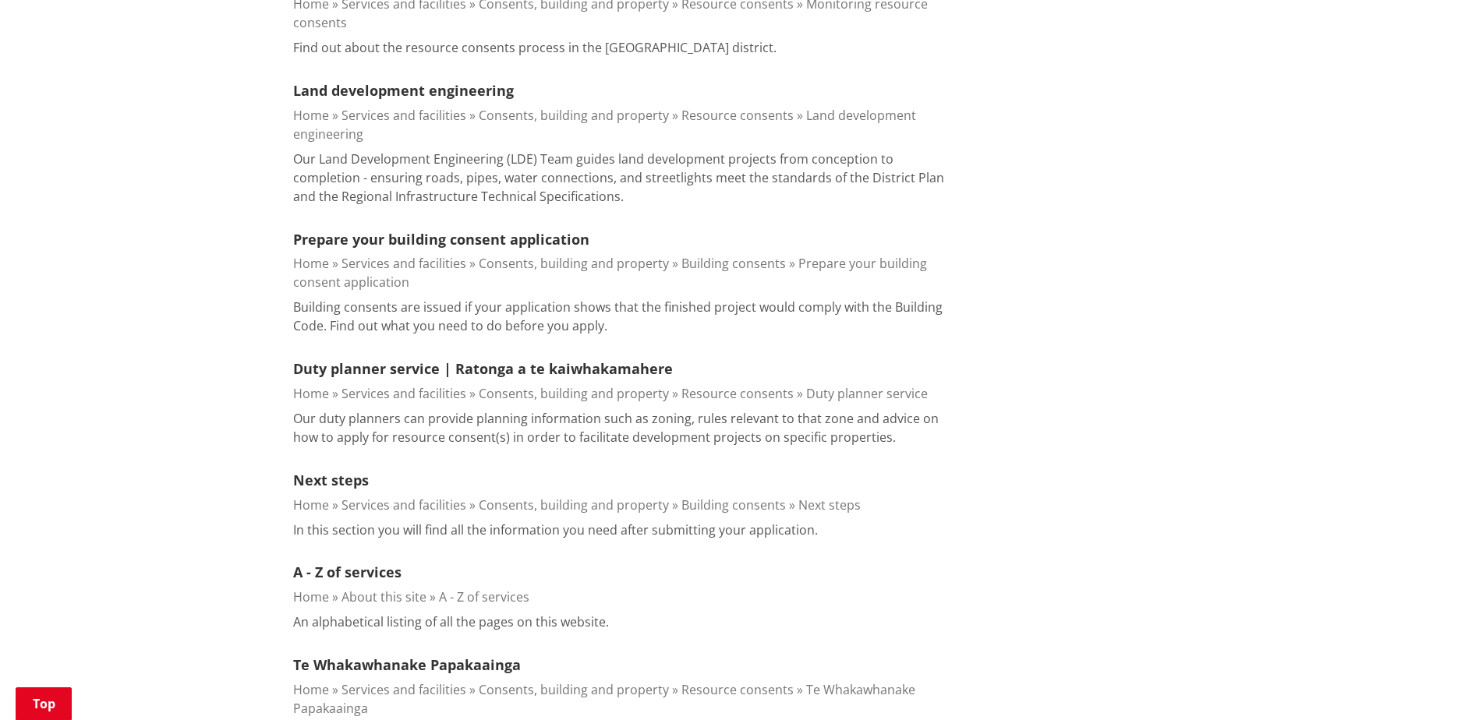
scroll to position [935, 0]
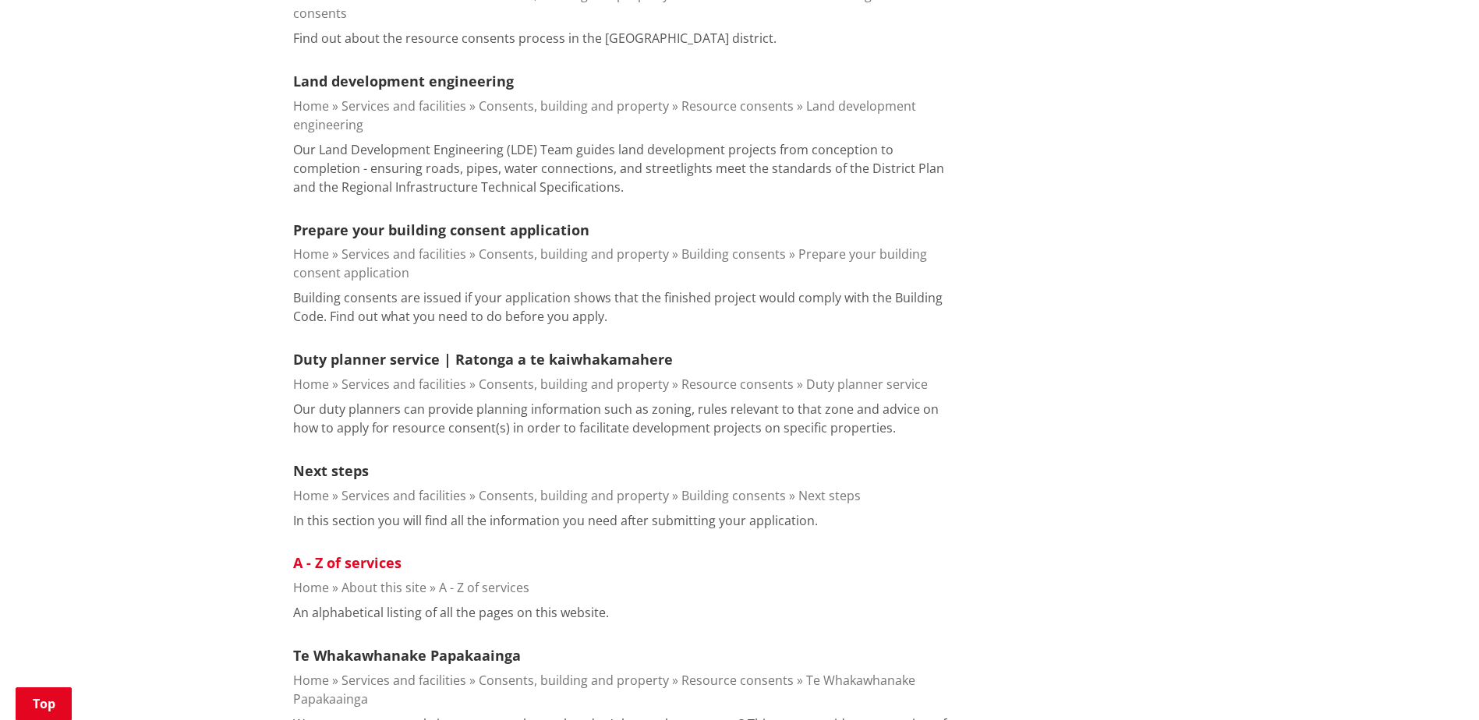
click at [313, 553] on link "A - Z of services" at bounding box center [347, 562] width 108 height 19
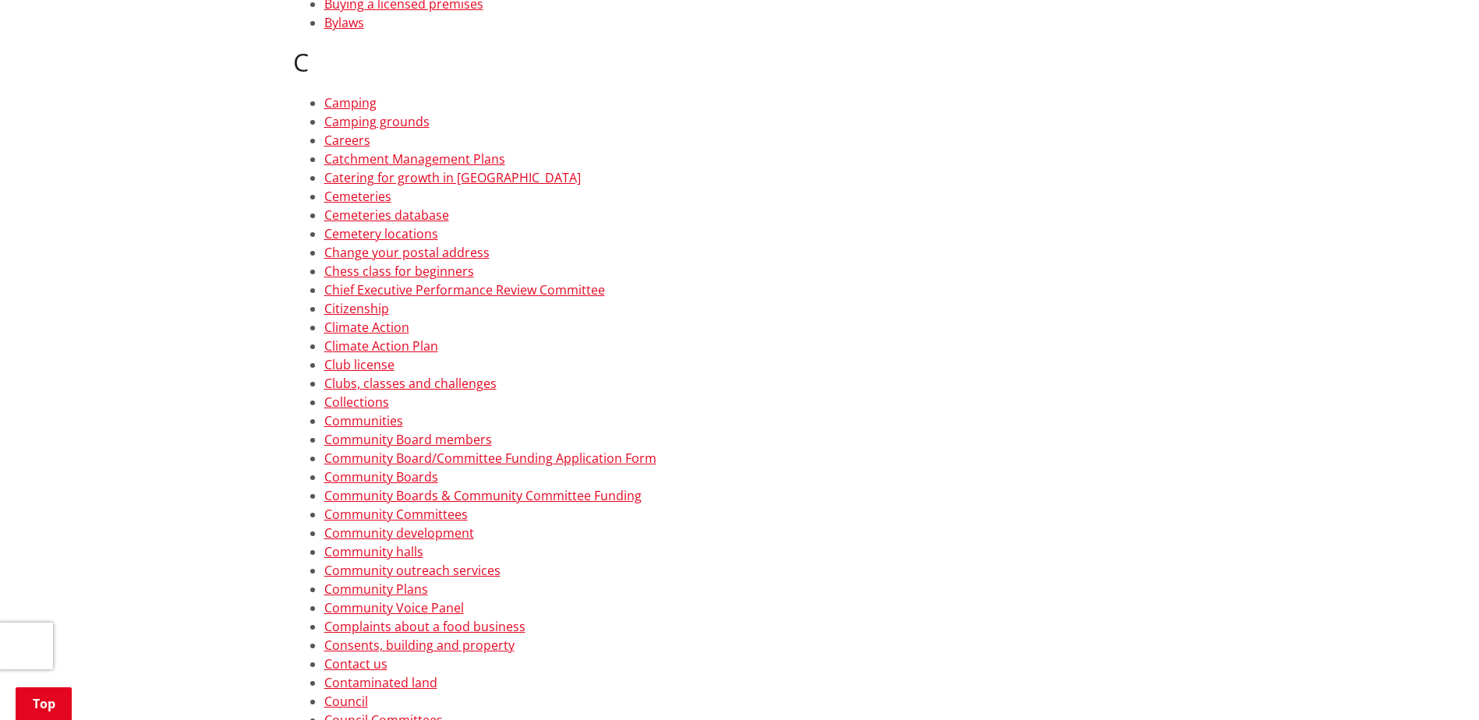
scroll to position [1403, 0]
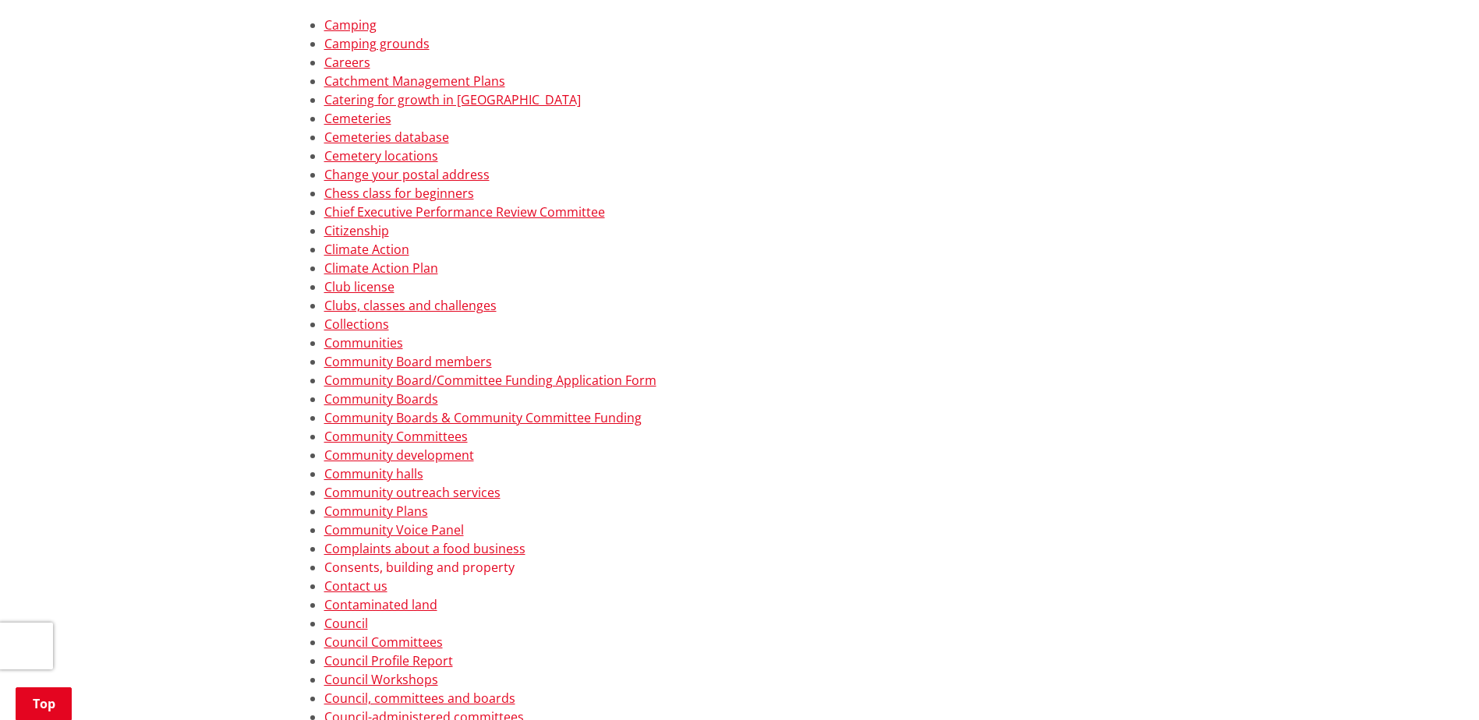
click at [403, 568] on link "Consents, building and property" at bounding box center [419, 567] width 190 height 17
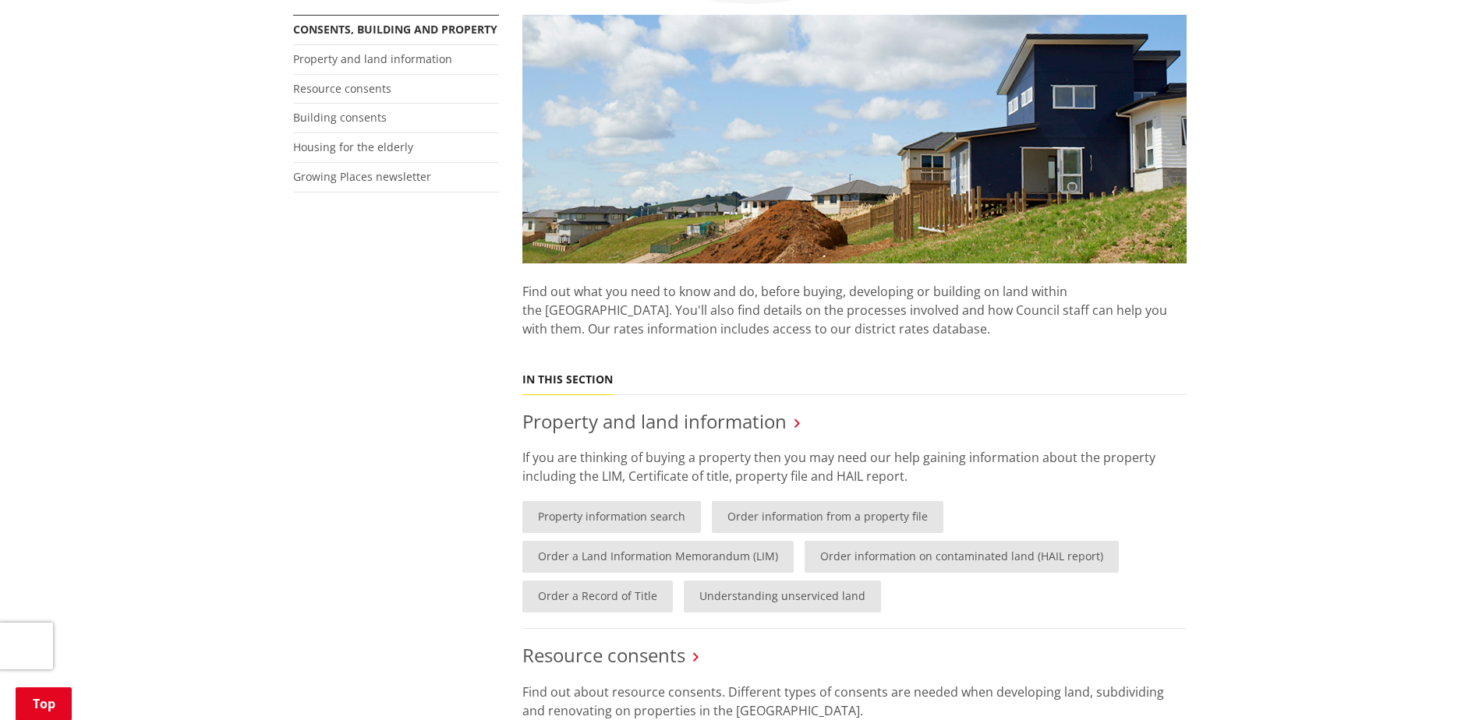
scroll to position [390, 0]
click at [614, 515] on link "Property information search" at bounding box center [611, 516] width 179 height 32
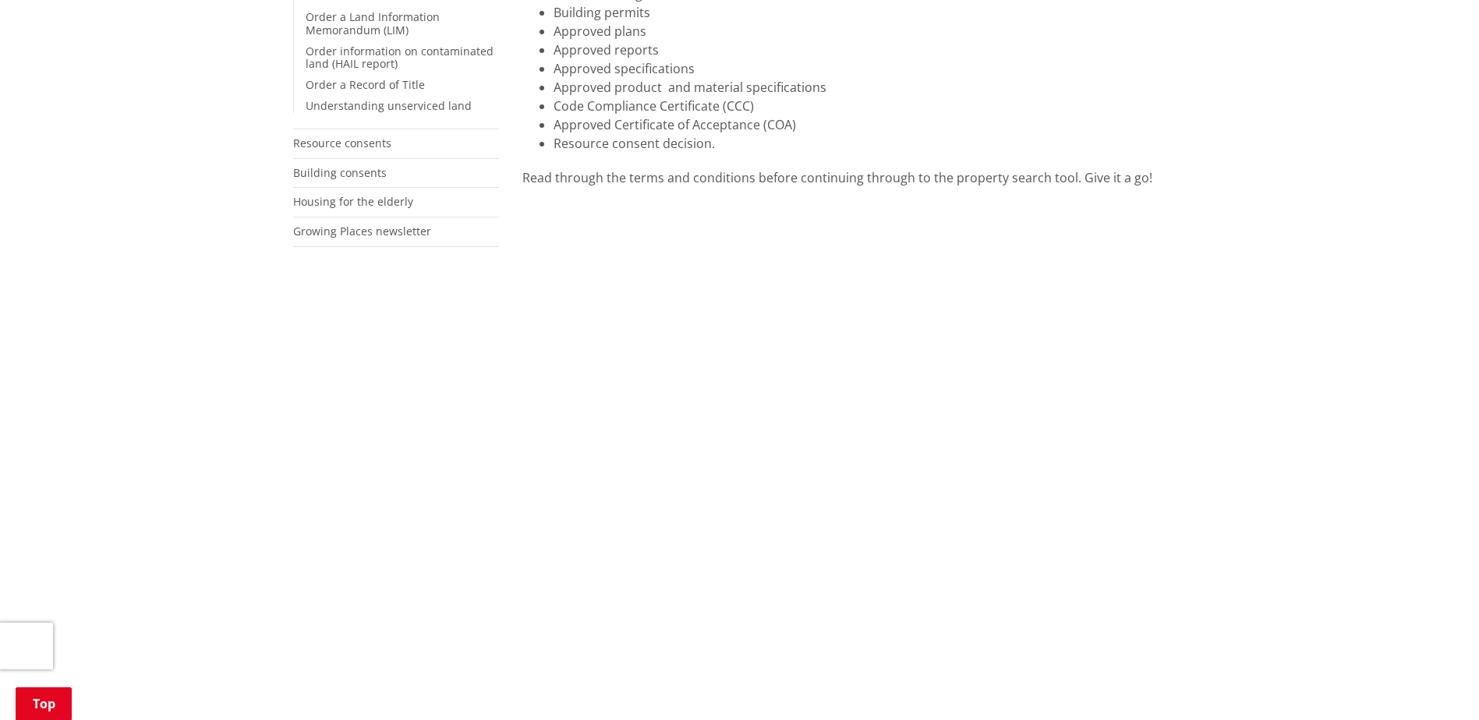
scroll to position [468, 0]
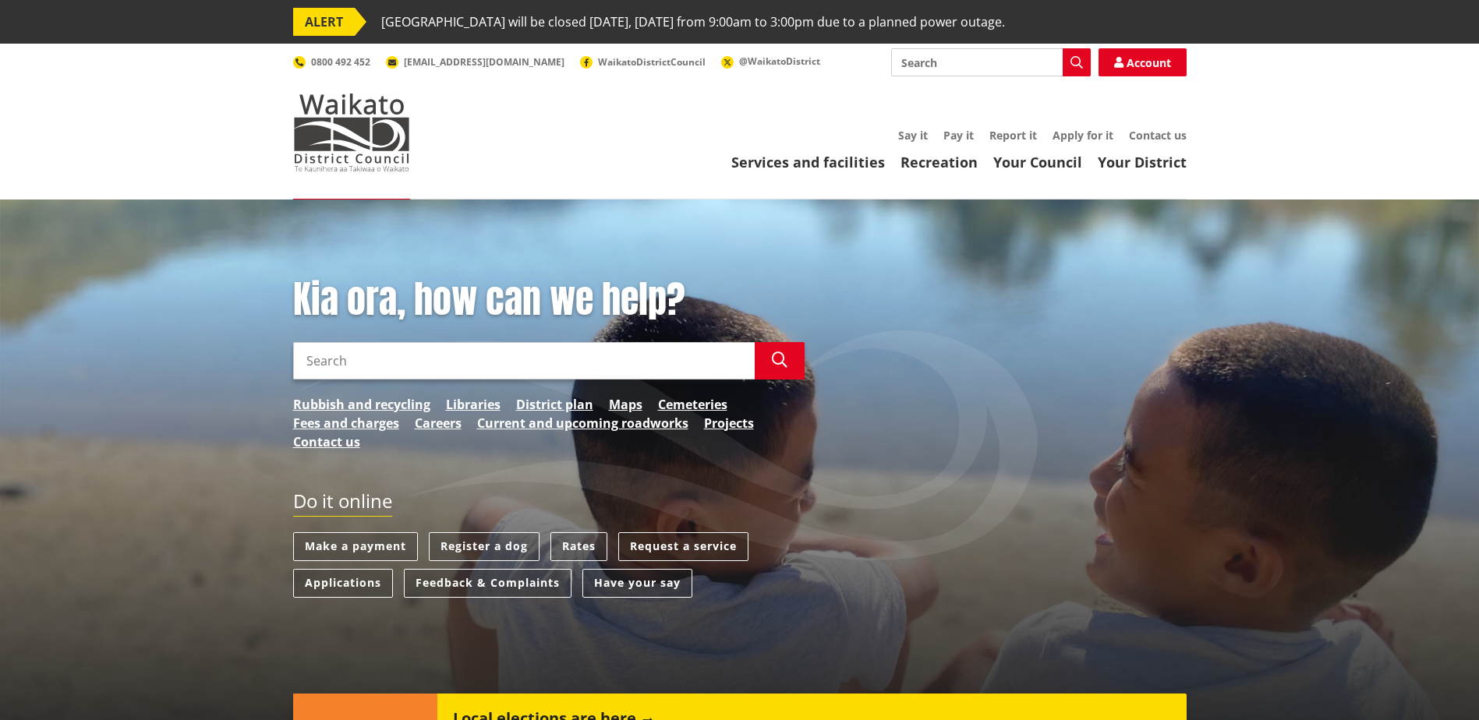
click at [928, 69] on input "Search" at bounding box center [991, 62] width 200 height 28
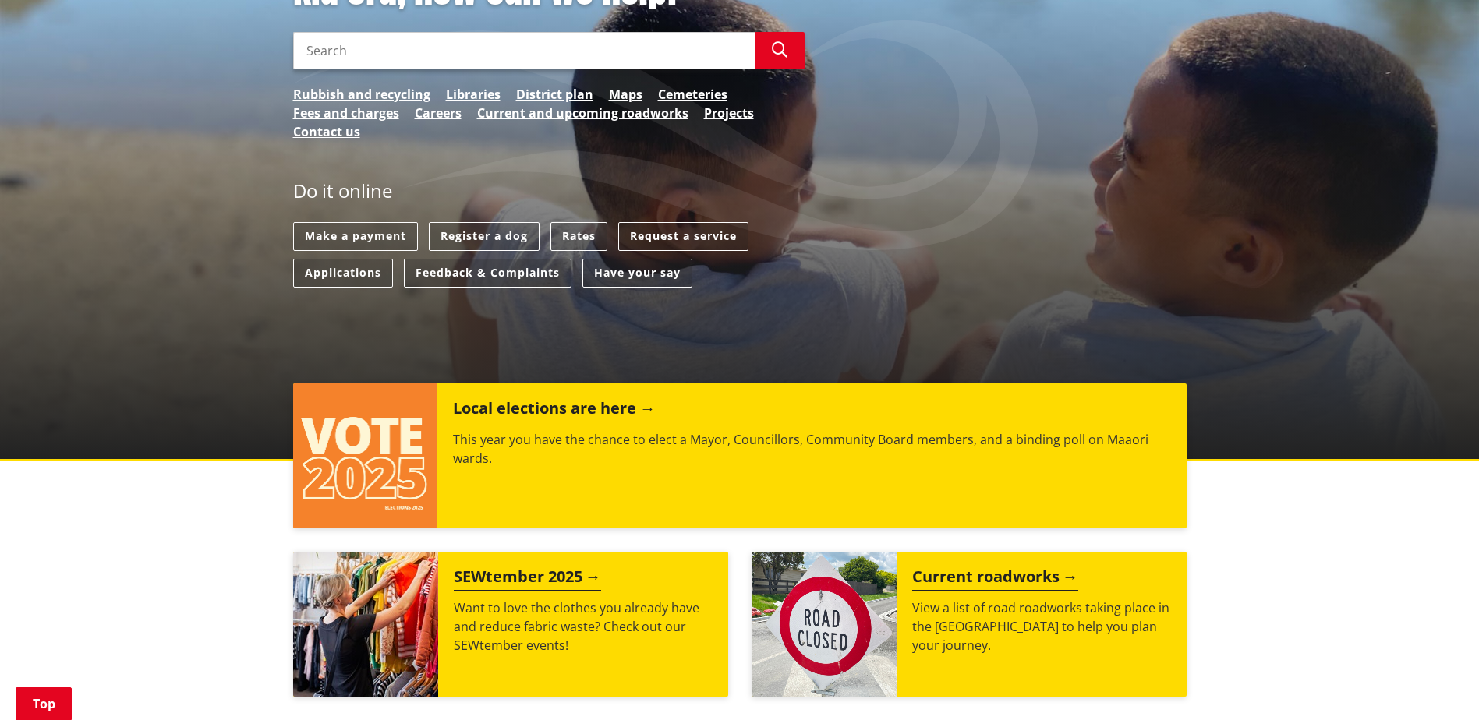
scroll to position [312, 0]
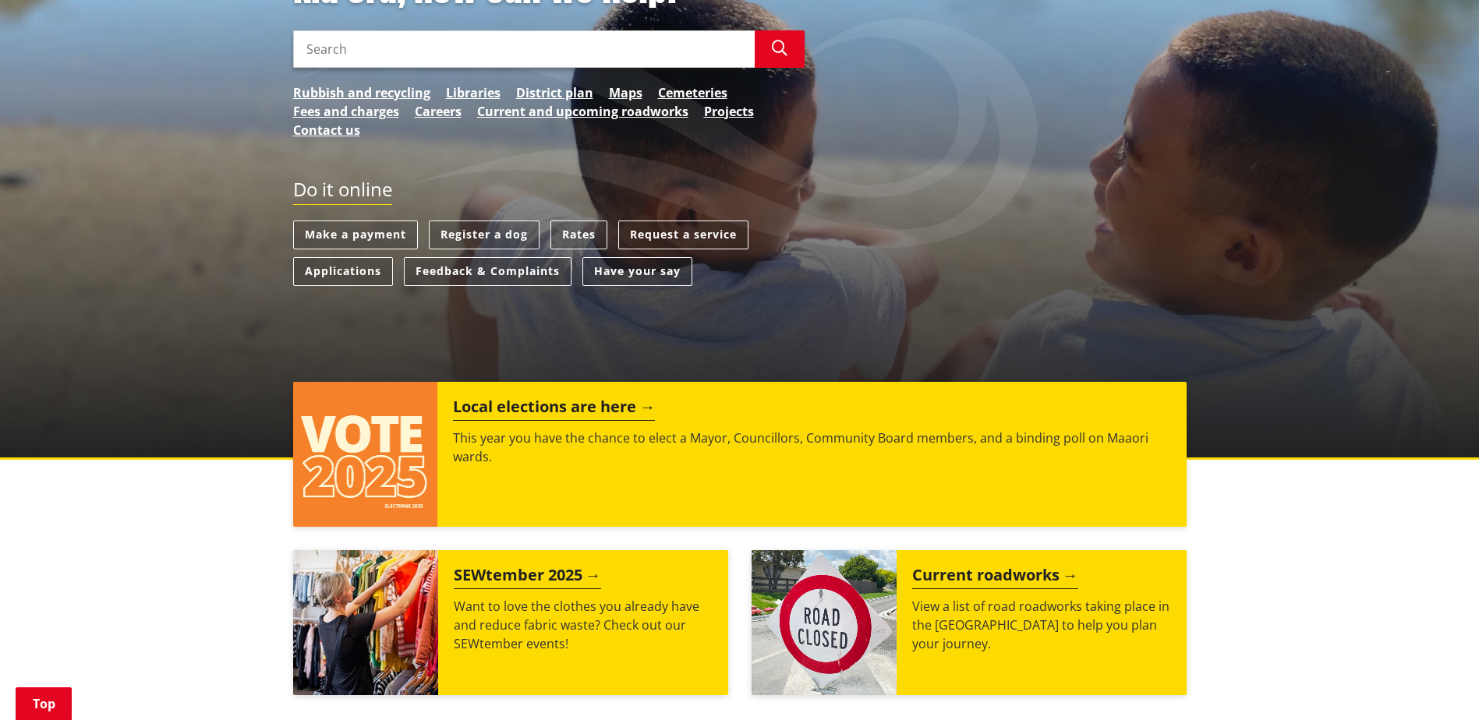
type input "property search"
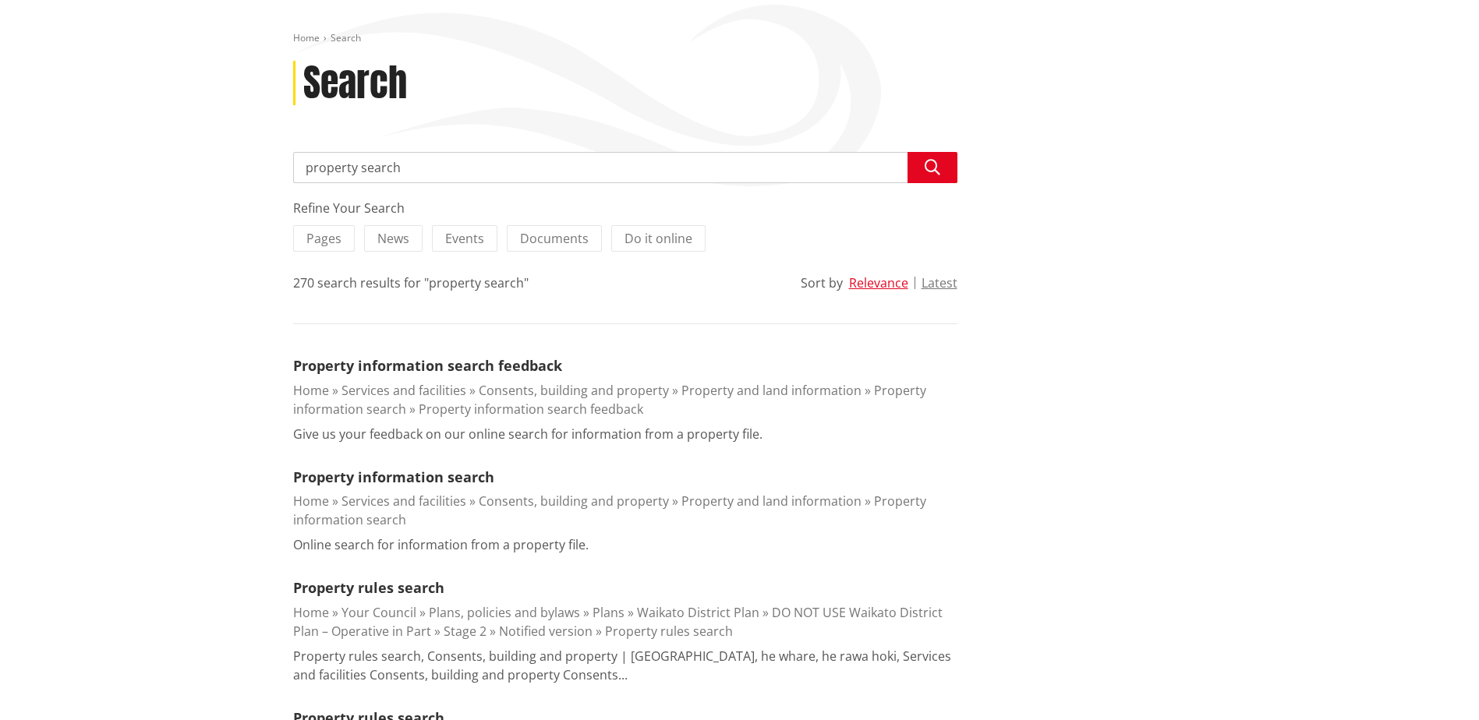
scroll to position [234, 0]
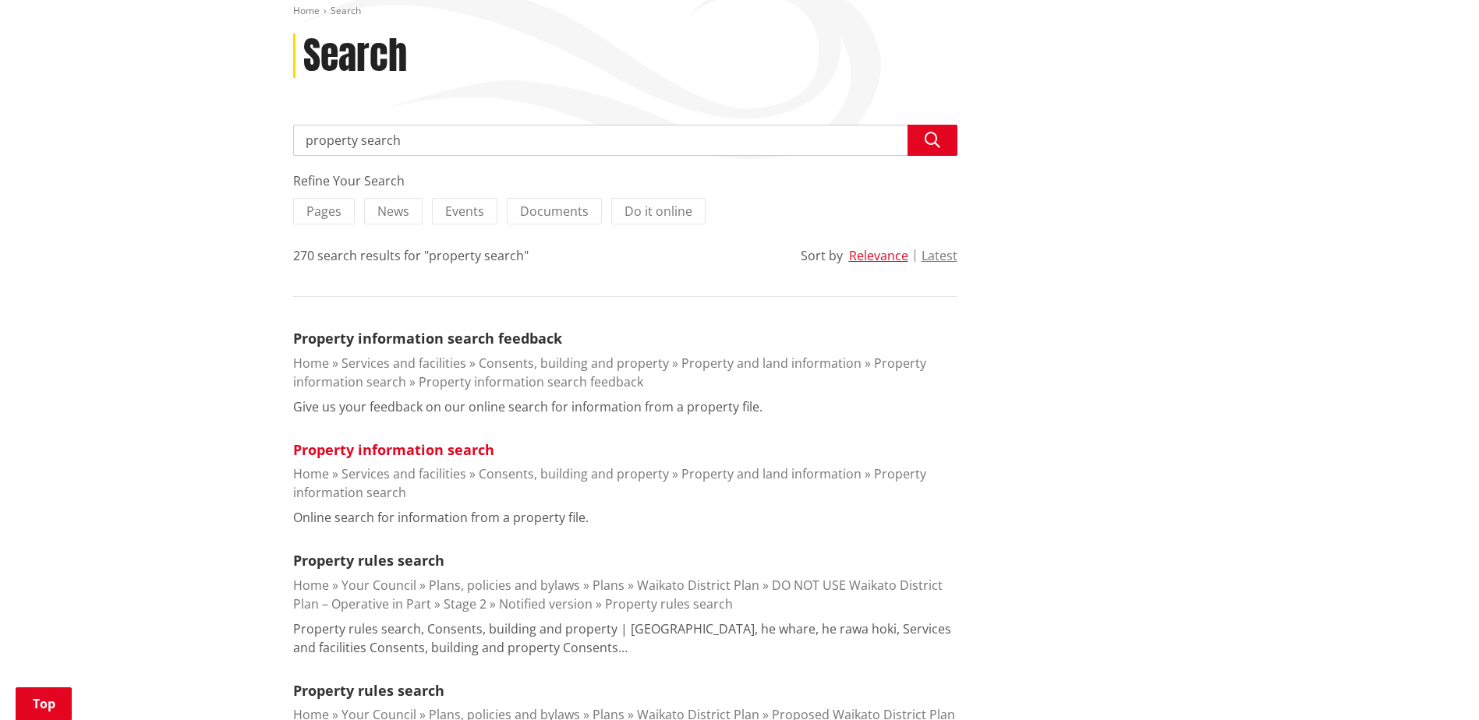
click at [418, 447] on link "Property information search" at bounding box center [393, 449] width 201 height 19
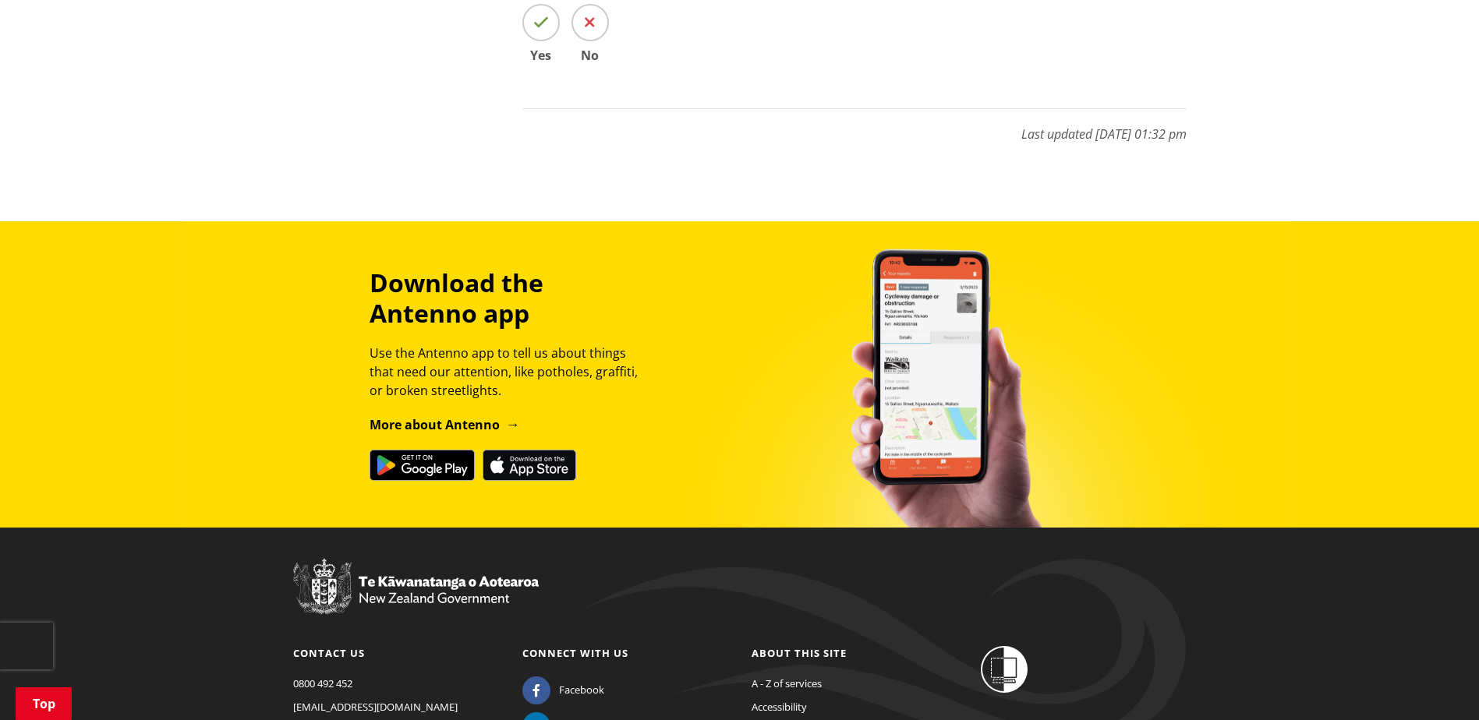
scroll to position [1403, 0]
